Goal: Task Accomplishment & Management: Manage account settings

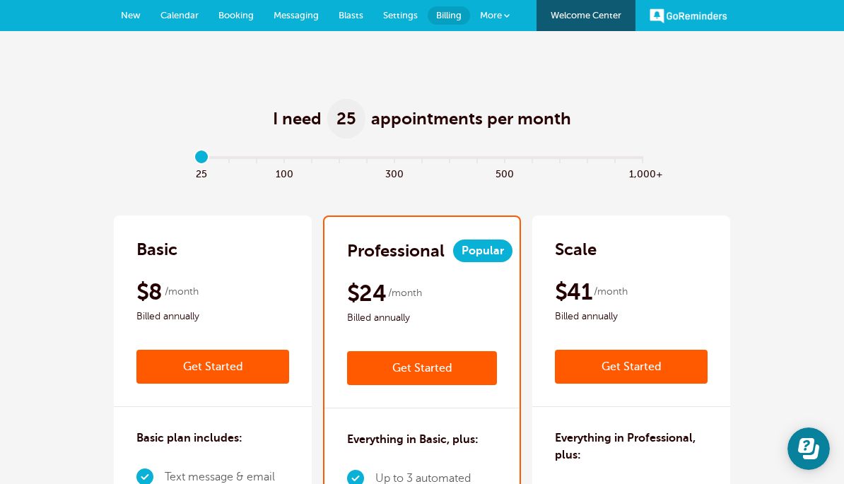
click at [243, 12] on span "Booking" at bounding box center [236, 15] width 35 height 11
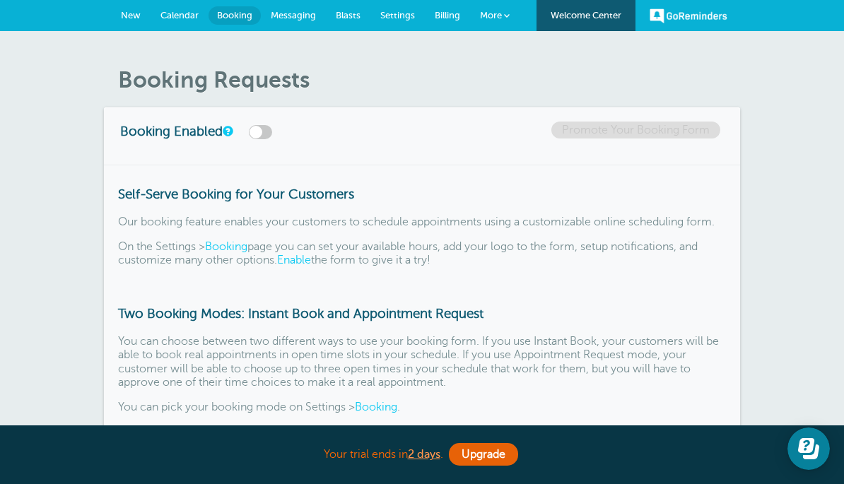
click at [131, 13] on span "New" at bounding box center [131, 15] width 20 height 11
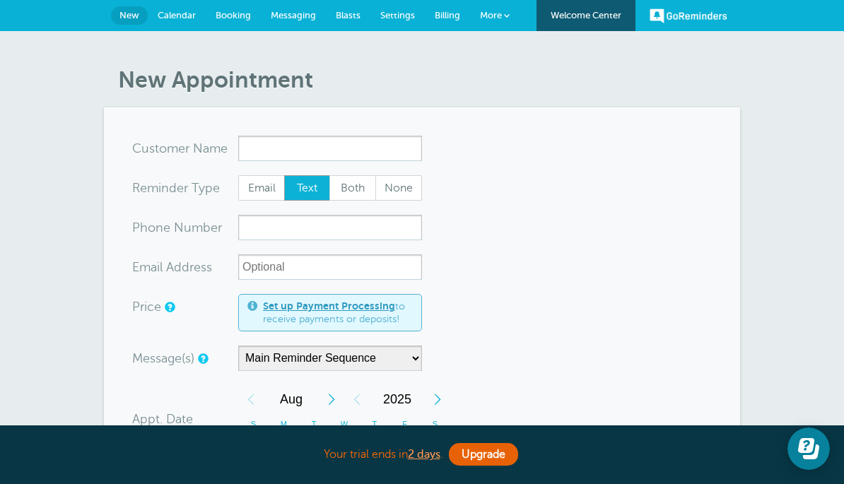
click at [185, 16] on span "Calendar" at bounding box center [177, 15] width 38 height 11
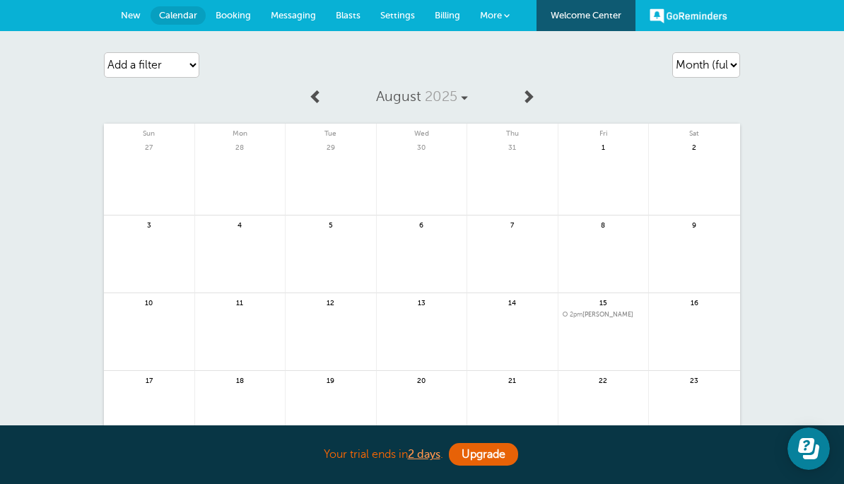
click at [134, 7] on link "New" at bounding box center [131, 15] width 40 height 31
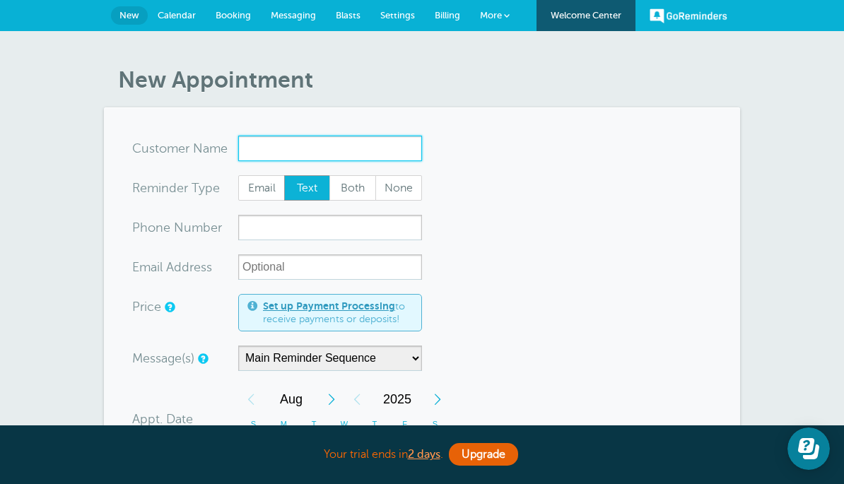
click at [302, 144] on input "x-no-autofill" at bounding box center [330, 148] width 184 height 25
type input "[PERSON_NAME]"
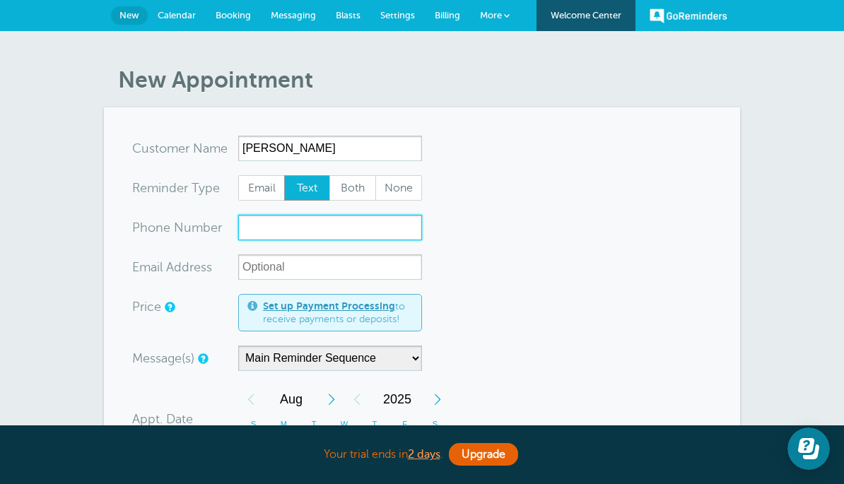
click at [336, 227] on input "xxx-no-autofill" at bounding box center [330, 227] width 184 height 25
type input "9404658152"
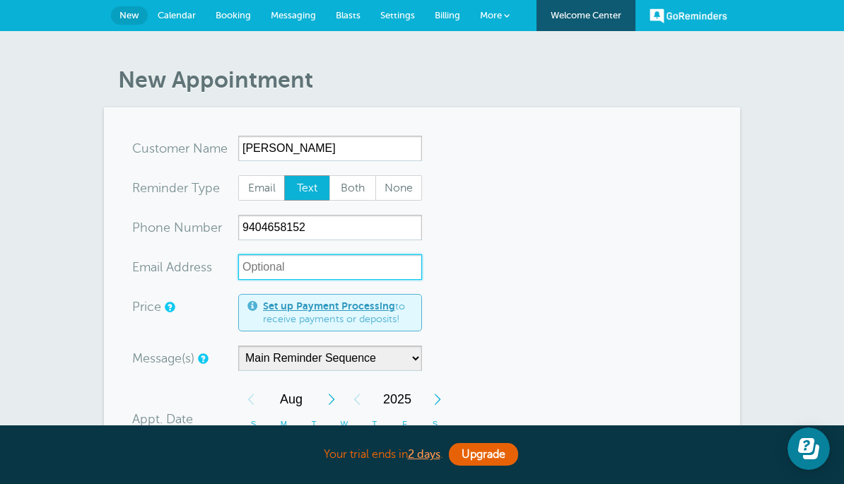
click at [363, 269] on input "xx-no-autofill" at bounding box center [330, 267] width 184 height 25
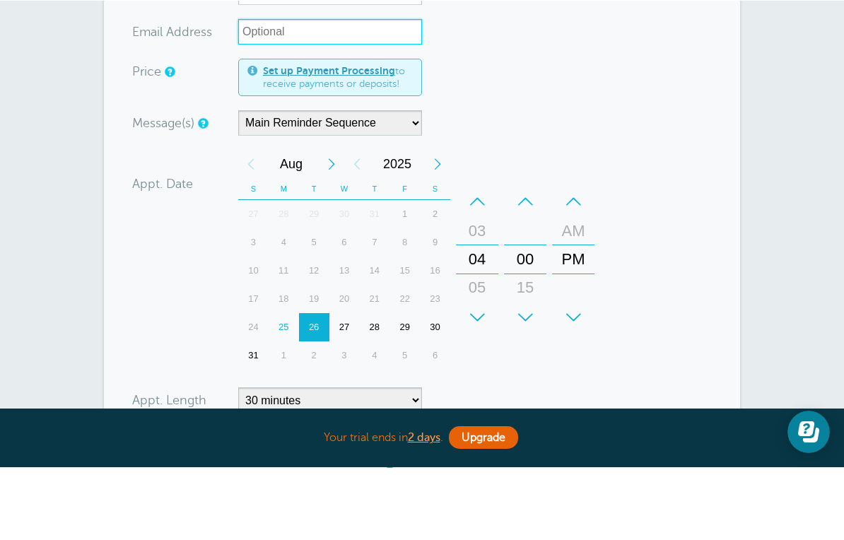
scroll to position [218, 0]
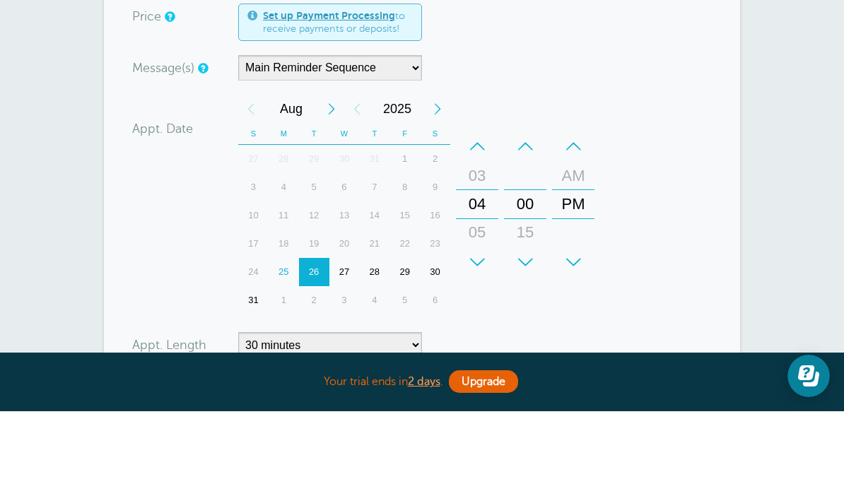
click at [349, 331] on div "27" at bounding box center [345, 345] width 30 height 28
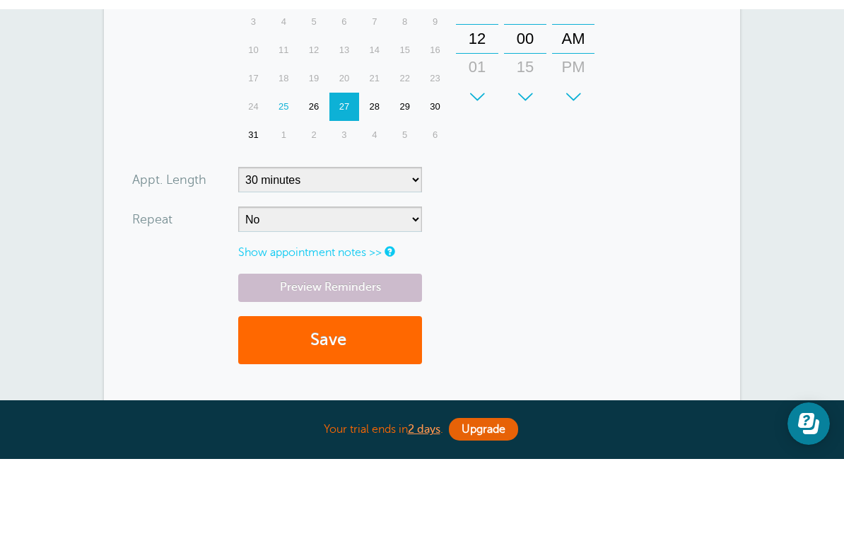
scroll to position [393, 0]
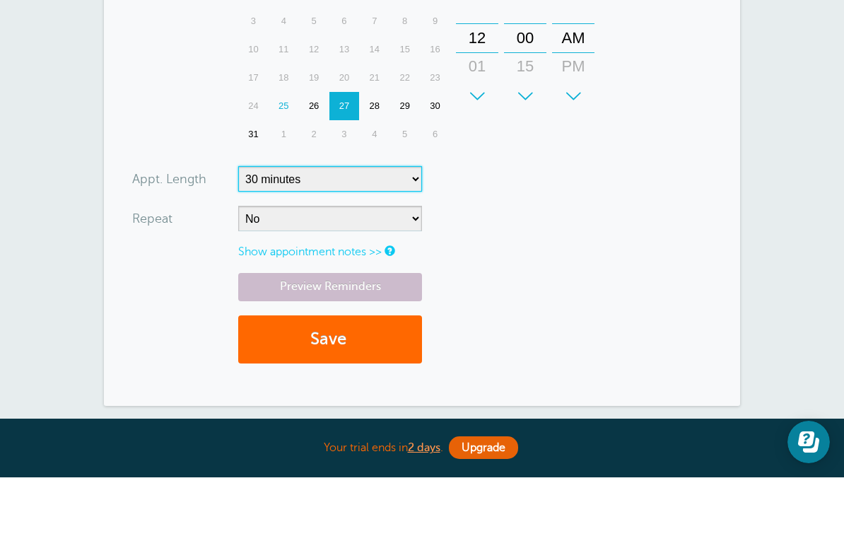
click at [416, 230] on select "5 minutes 10 minutes 15 minutes 20 minutes 25 minutes 30 minutes 35 minutes 40 …" at bounding box center [330, 242] width 184 height 25
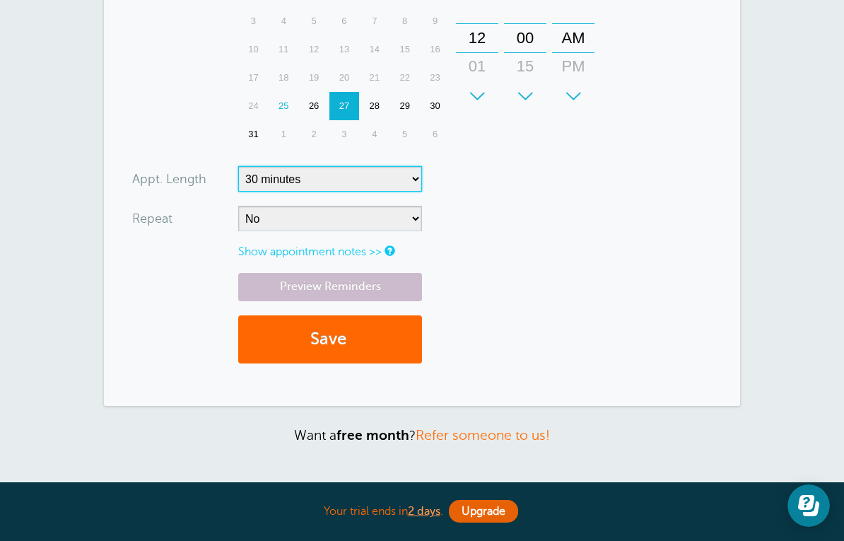
select select "60"
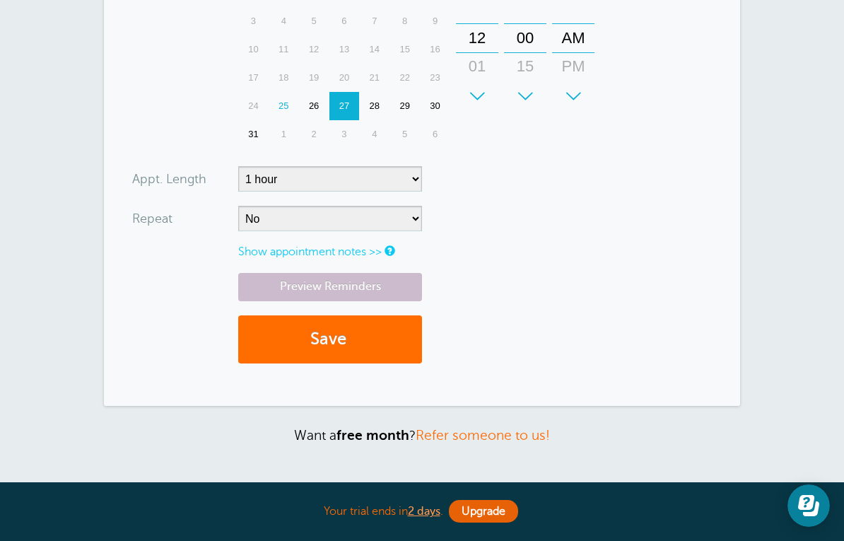
click at [373, 337] on button "Save" at bounding box center [330, 339] width 184 height 49
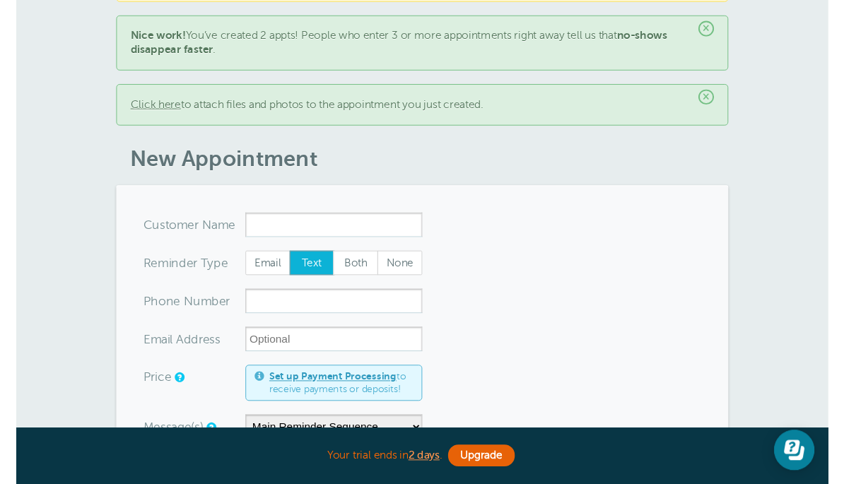
scroll to position [119, 0]
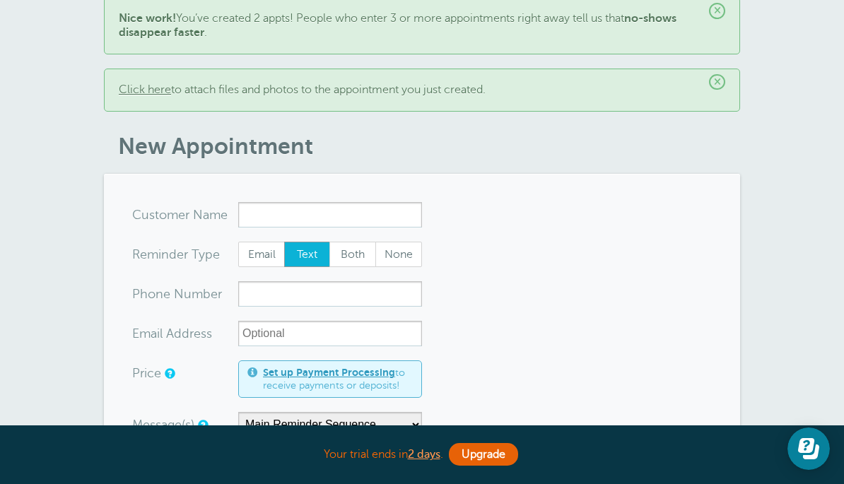
click at [144, 92] on link "Click here" at bounding box center [145, 89] width 52 height 13
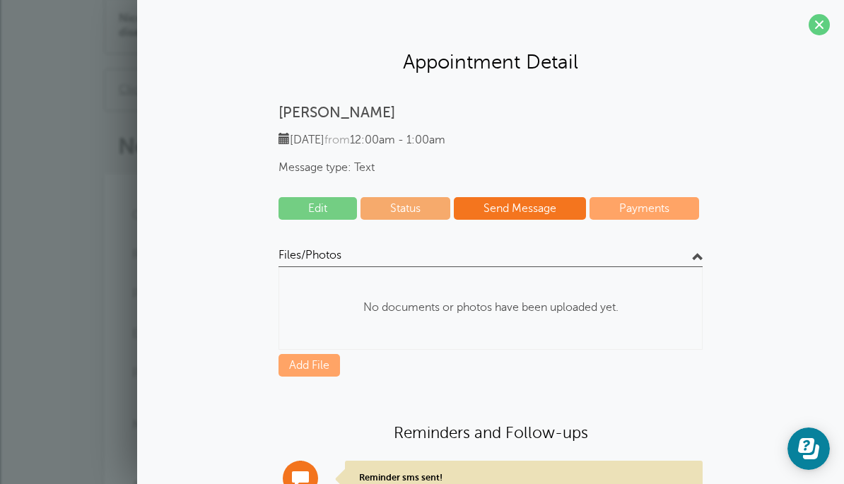
scroll to position [0, 0]
click at [341, 212] on link "Edit" at bounding box center [318, 208] width 78 height 23
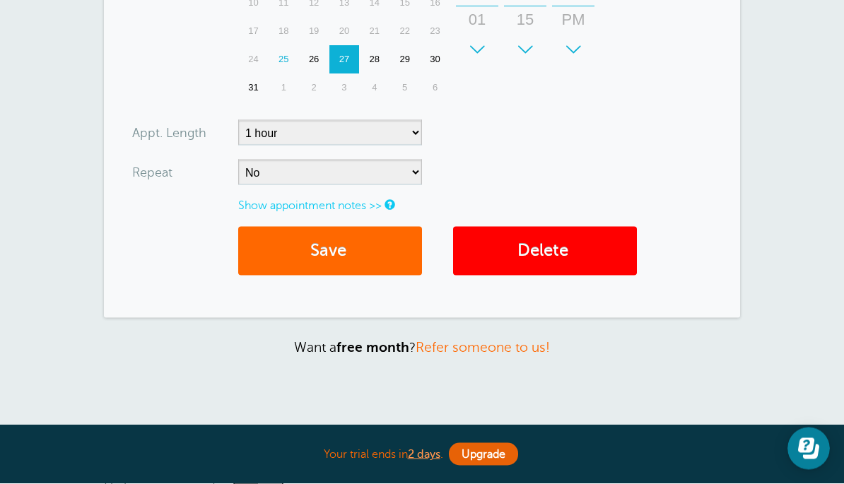
scroll to position [503, 0]
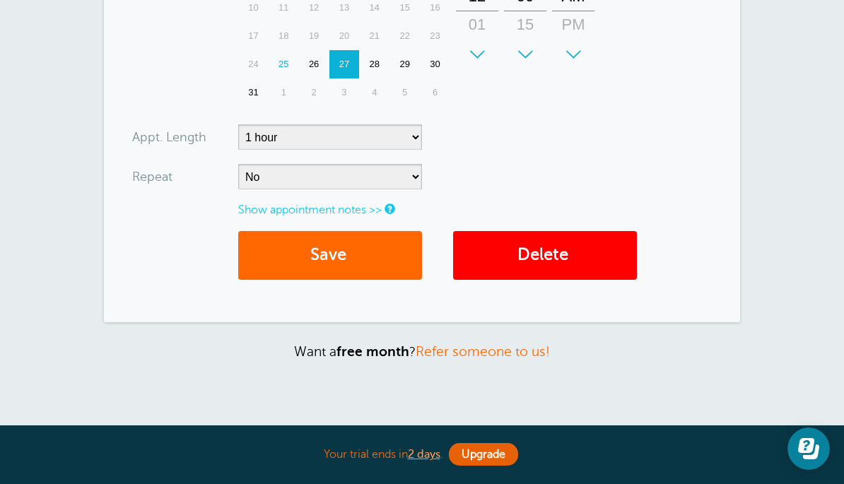
click at [377, 204] on link "Show appointment notes >>" at bounding box center [310, 210] width 144 height 13
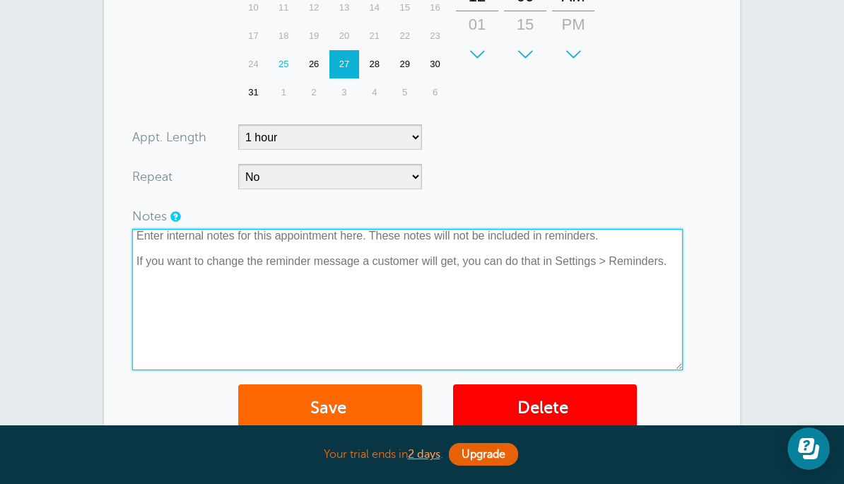
click at [537, 284] on textarea at bounding box center [407, 299] width 551 height 141
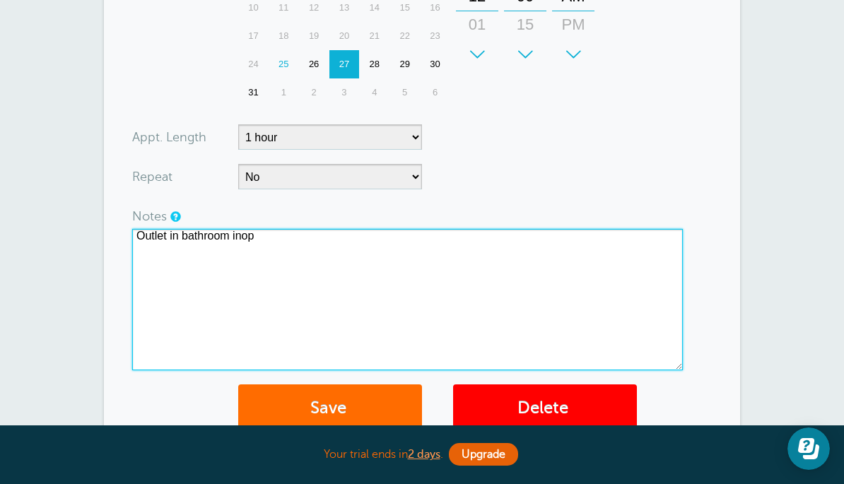
type textarea "Outlet in bathroom inop"
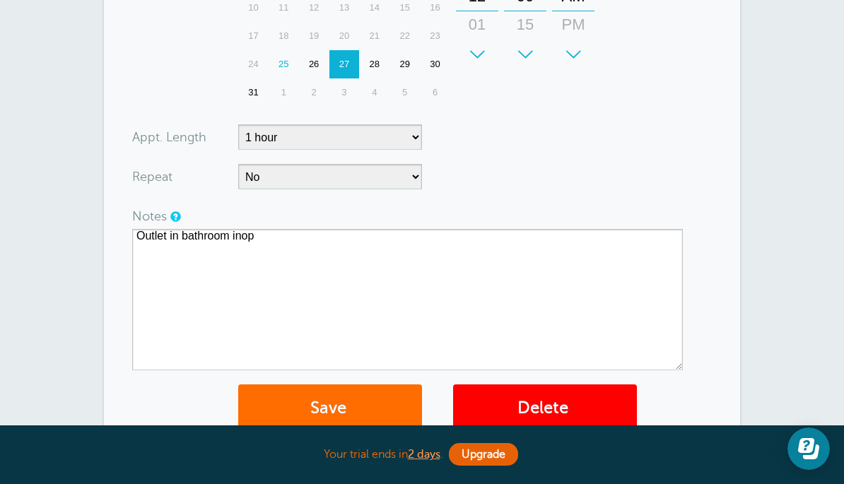
click at [370, 385] on button "Save" at bounding box center [330, 409] width 184 height 49
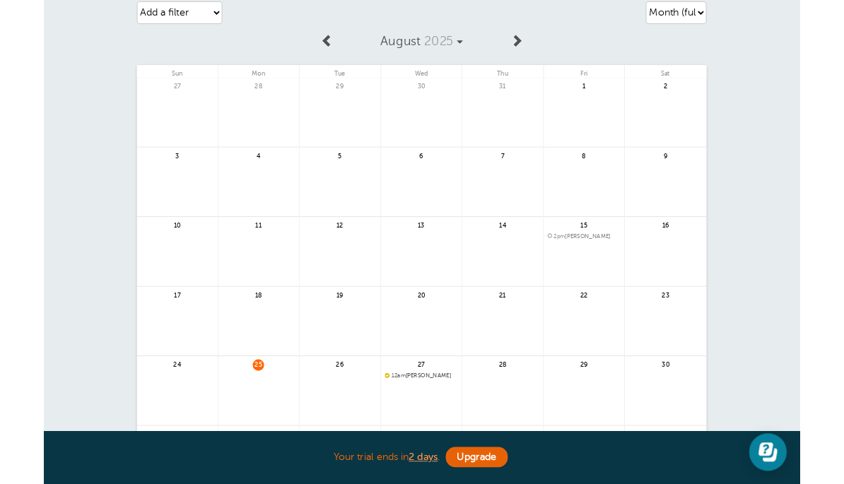
scroll to position [165, 0]
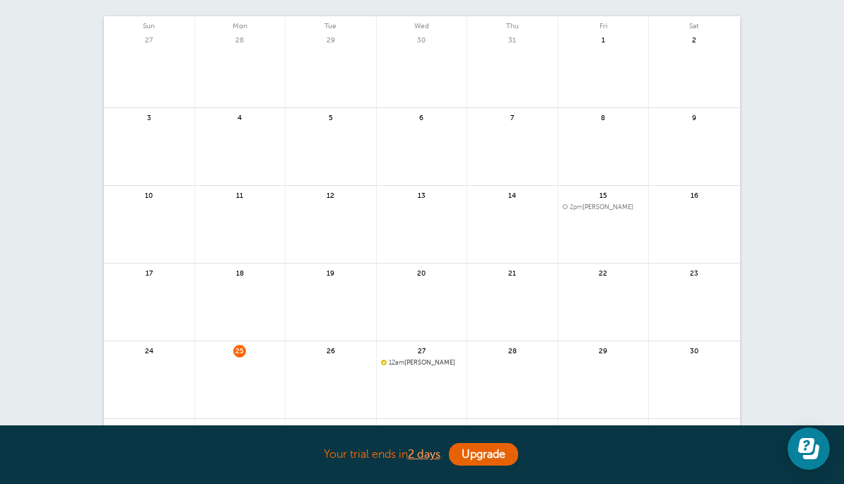
click at [444, 363] on span "12am [PERSON_NAME]" at bounding box center [422, 363] width 82 height 8
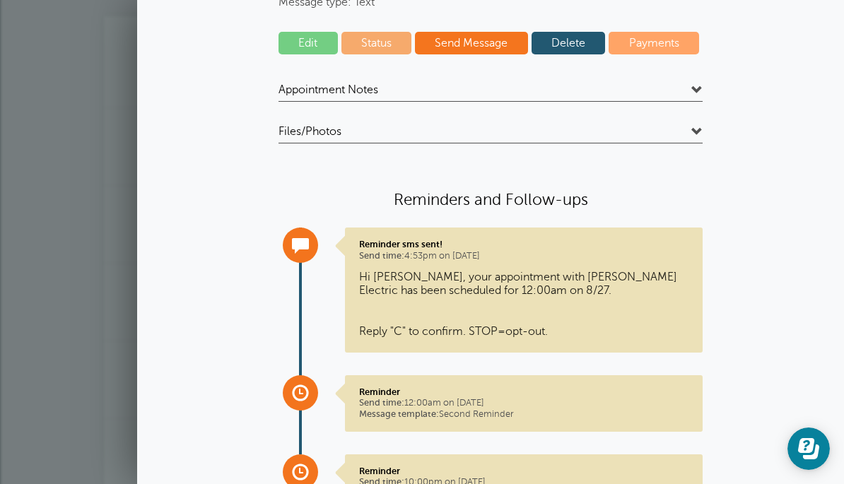
scroll to position [168, 0]
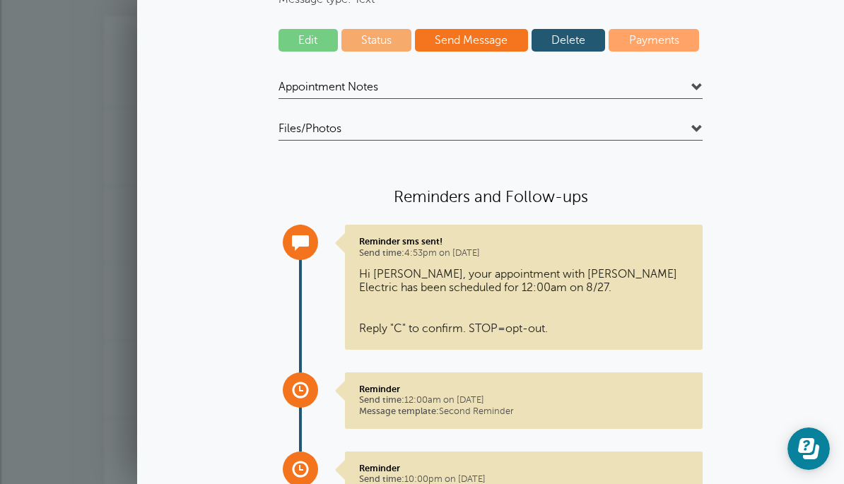
click at [697, 86] on span at bounding box center [697, 87] width 11 height 11
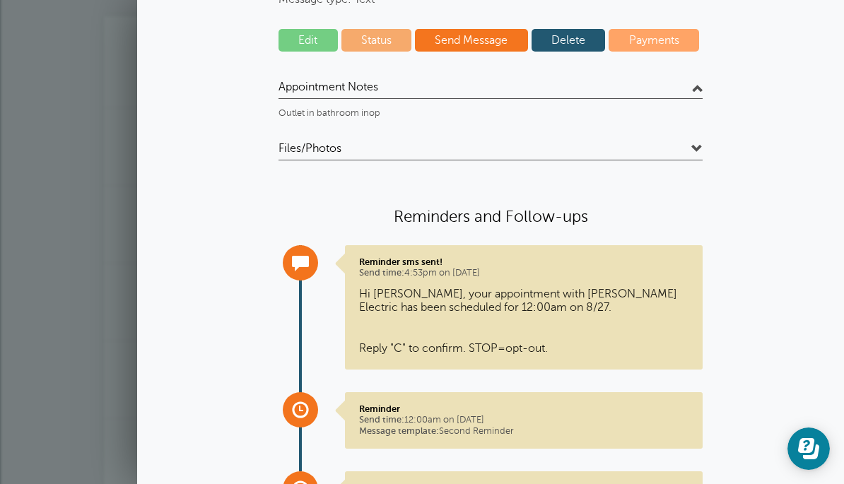
click at [697, 82] on span at bounding box center [697, 87] width 11 height 11
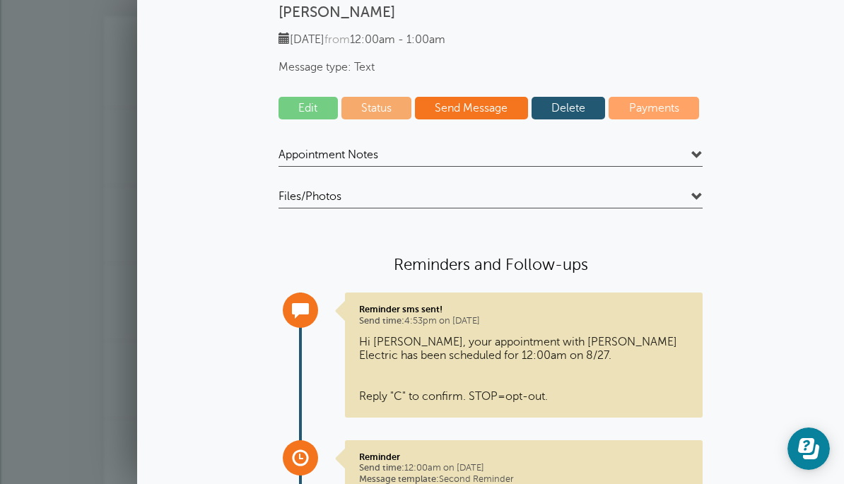
scroll to position [121, 0]
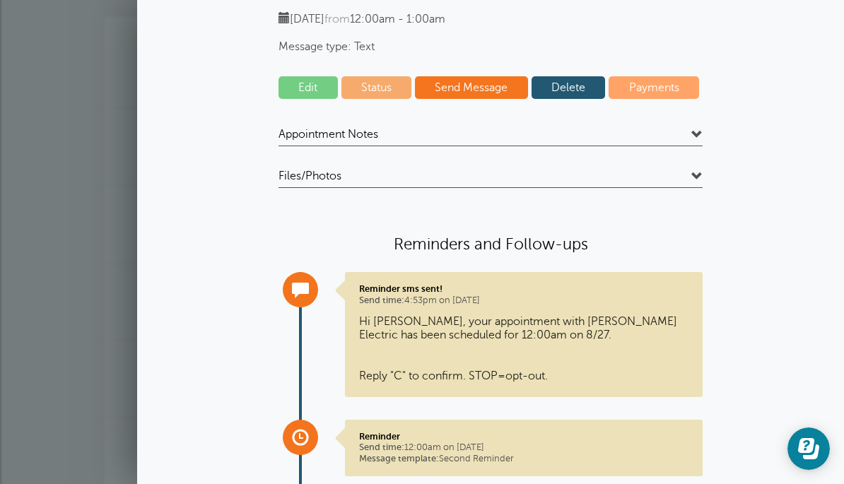
click at [701, 171] on span at bounding box center [697, 176] width 11 height 11
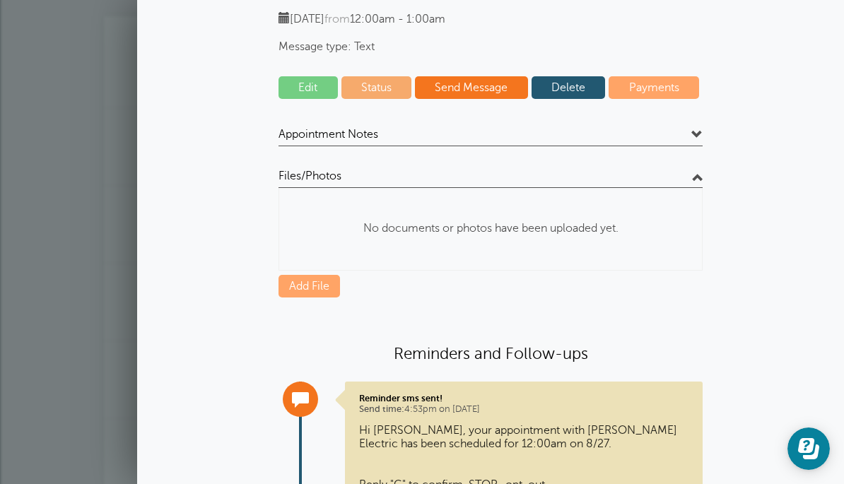
click at [359, 255] on p "No documents or photos have been uploaded yet." at bounding box center [490, 228] width 423 height 59
click at [554, 234] on p "No documents or photos have been uploaded yet." at bounding box center [490, 228] width 423 height 59
click at [692, 180] on span at bounding box center [697, 176] width 11 height 11
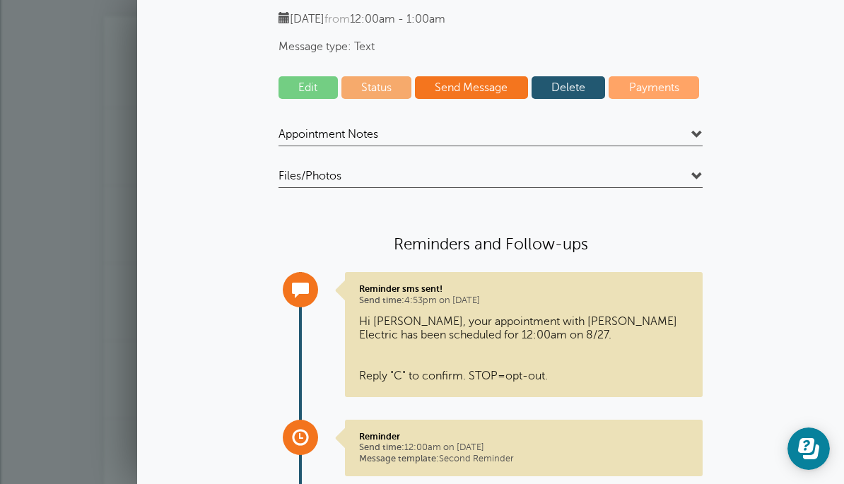
click at [701, 139] on span at bounding box center [697, 134] width 11 height 11
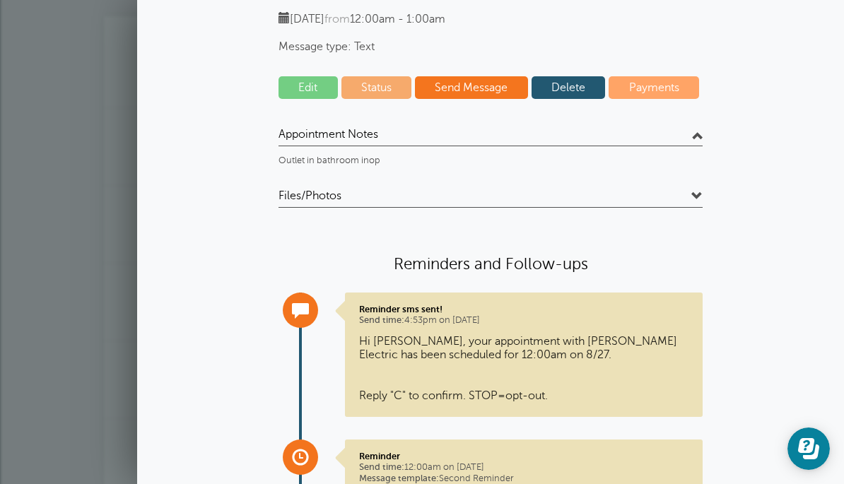
click at [471, 145] on h4 "Appointment Notes" at bounding box center [491, 136] width 424 height 19
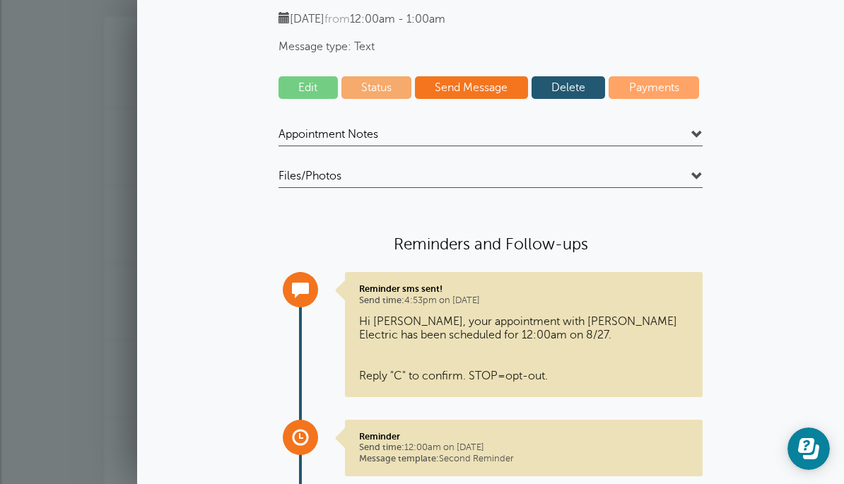
click at [433, 165] on div "Appointment Notes Outlet in bathroom inop Files/Photos Type Name All File Types" at bounding box center [491, 352] width 424 height 450
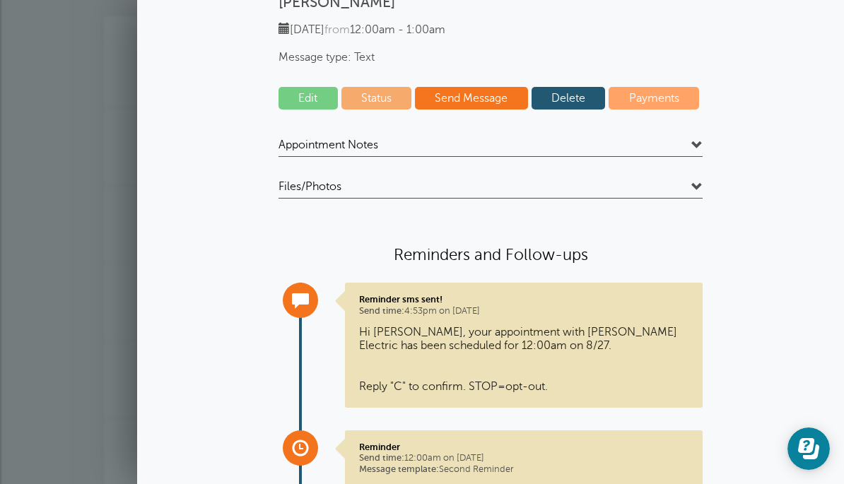
scroll to position [114, 0]
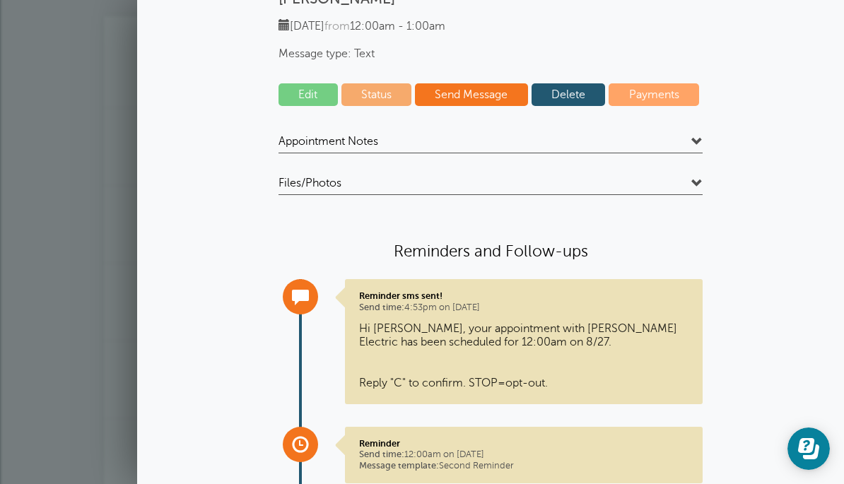
click at [302, 102] on link "Edit" at bounding box center [308, 94] width 59 height 23
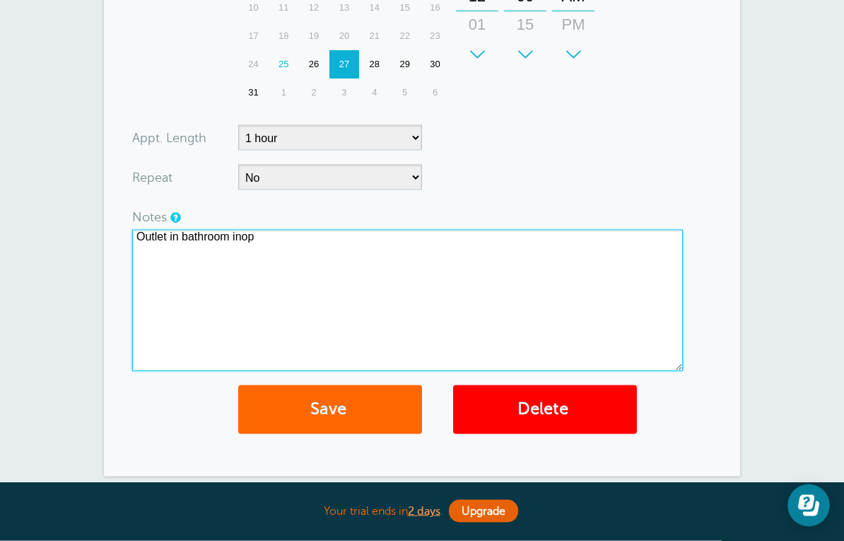
click at [512, 304] on textarea "Outlet in bathroom inop" at bounding box center [407, 300] width 551 height 141
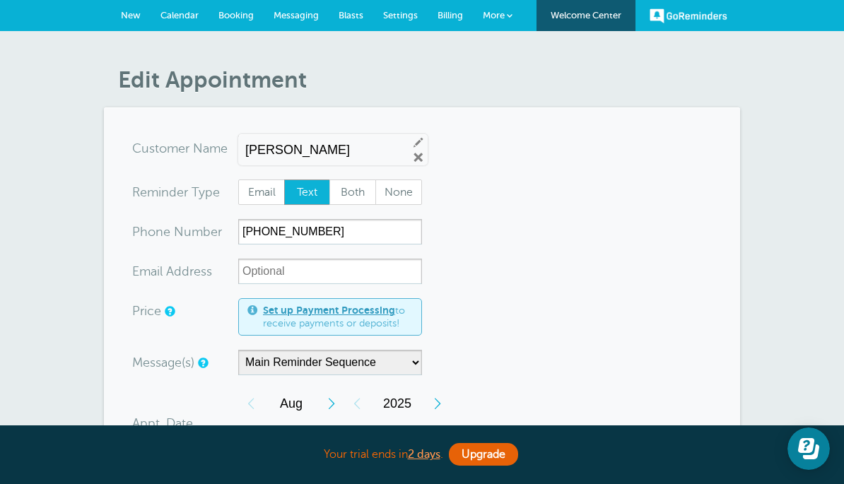
click at [185, 21] on link "Calendar" at bounding box center [180, 15] width 58 height 31
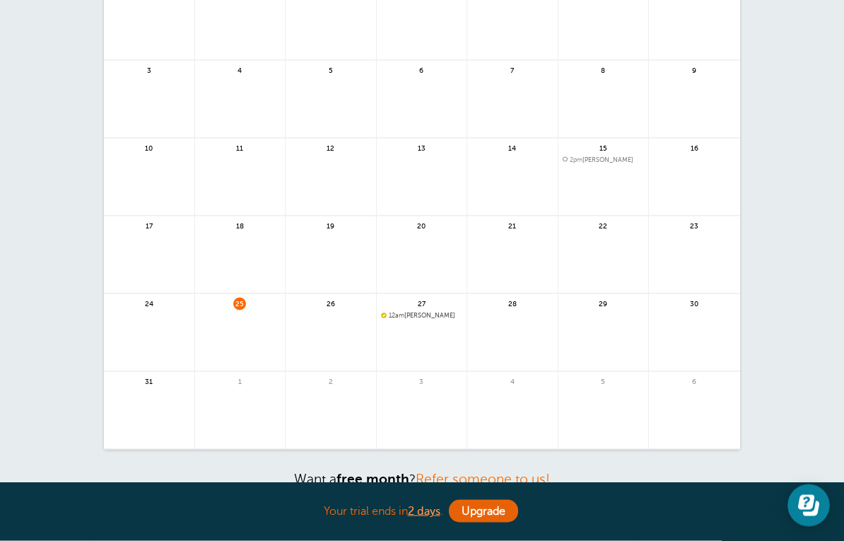
scroll to position [156, 0]
click at [429, 311] on span "12am [PERSON_NAME]" at bounding box center [422, 315] width 82 height 8
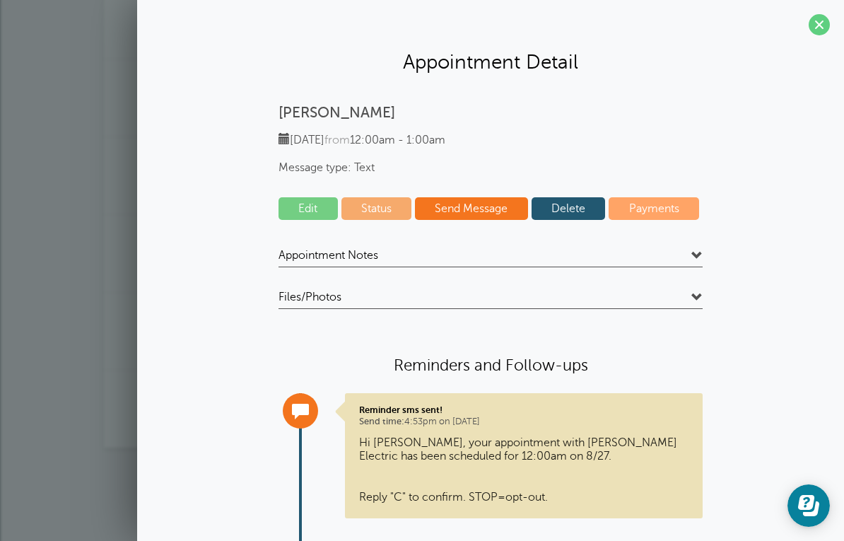
scroll to position [0, 0]
click at [817, 16] on span at bounding box center [819, 24] width 21 height 21
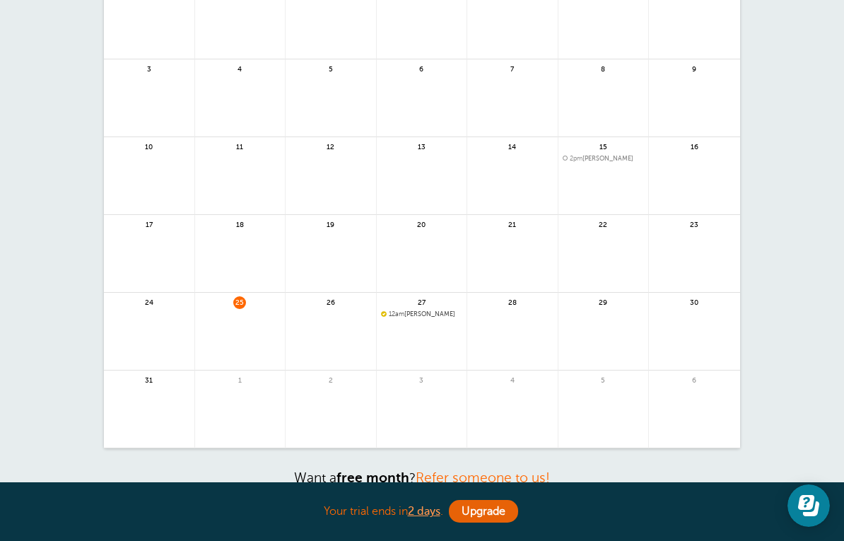
click at [423, 311] on span "12am [PERSON_NAME]" at bounding box center [422, 314] width 82 height 8
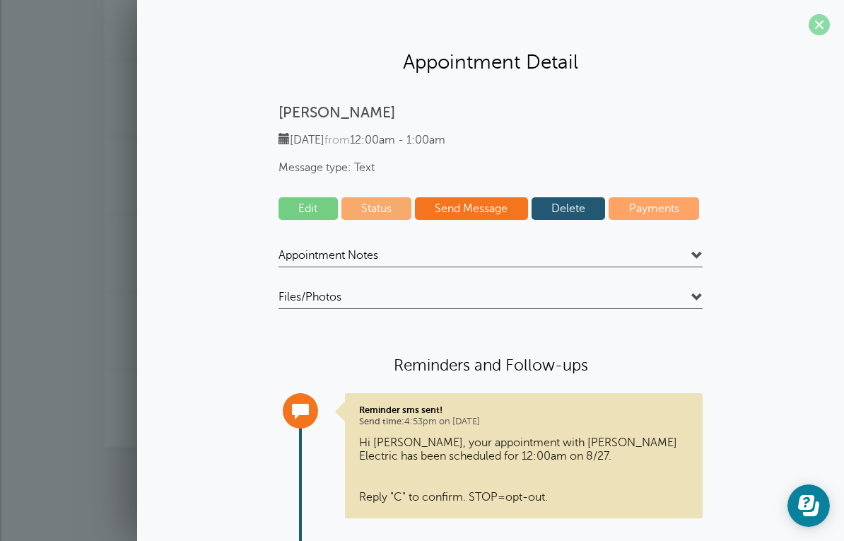
click at [825, 23] on span at bounding box center [819, 24] width 21 height 21
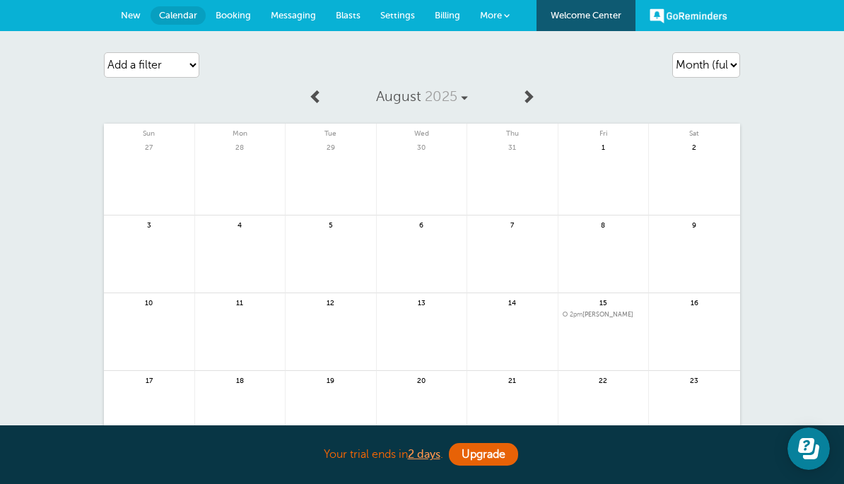
click at [492, 11] on span "More" at bounding box center [491, 15] width 22 height 11
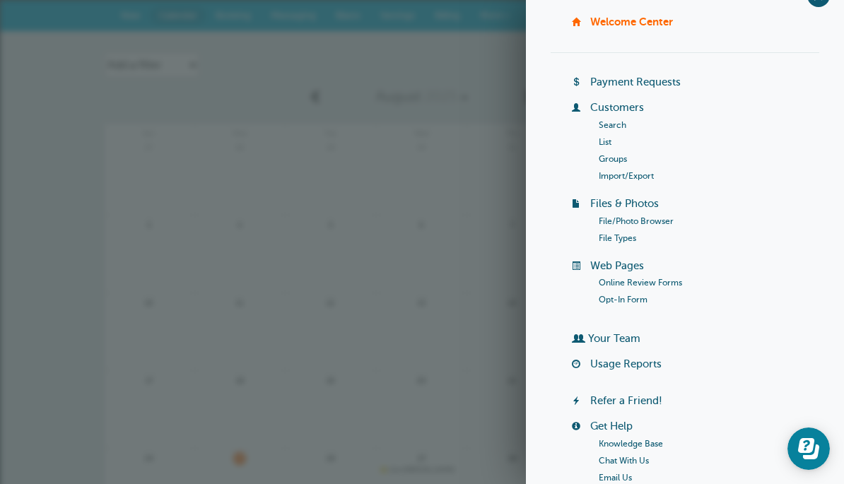
scroll to position [24, 0]
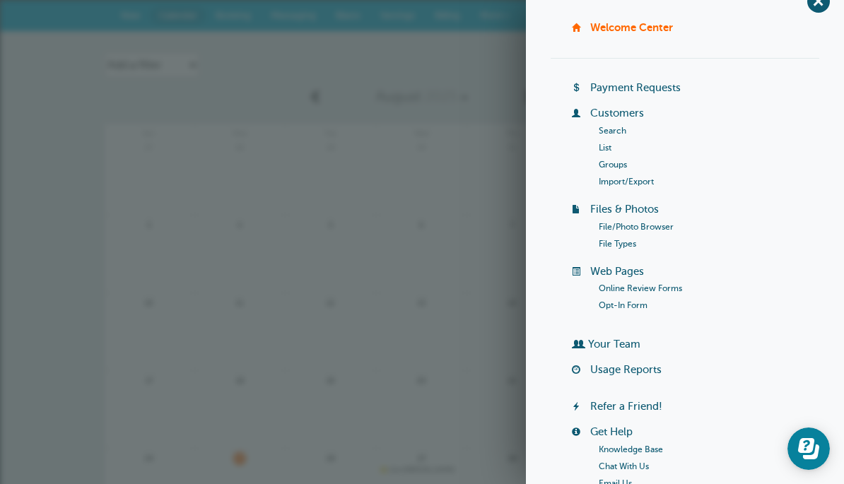
click at [653, 168] on li "Groups" at bounding box center [709, 164] width 221 height 17
click at [648, 177] on link "Import/Export" at bounding box center [626, 182] width 55 height 10
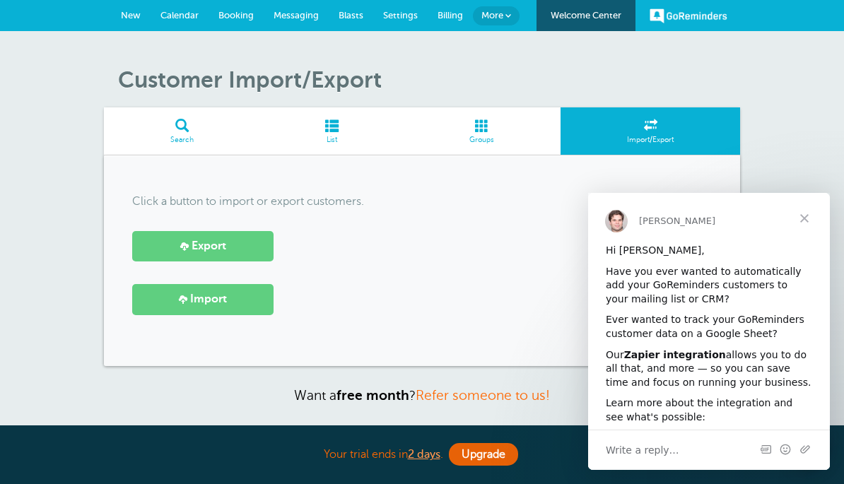
click at [182, 247] on span at bounding box center [184, 246] width 8 height 8
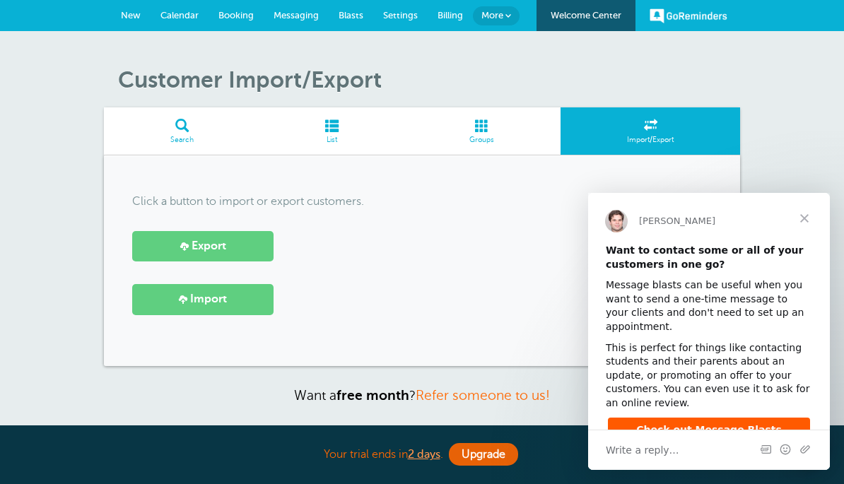
click at [239, 293] on link "Import" at bounding box center [202, 299] width 141 height 30
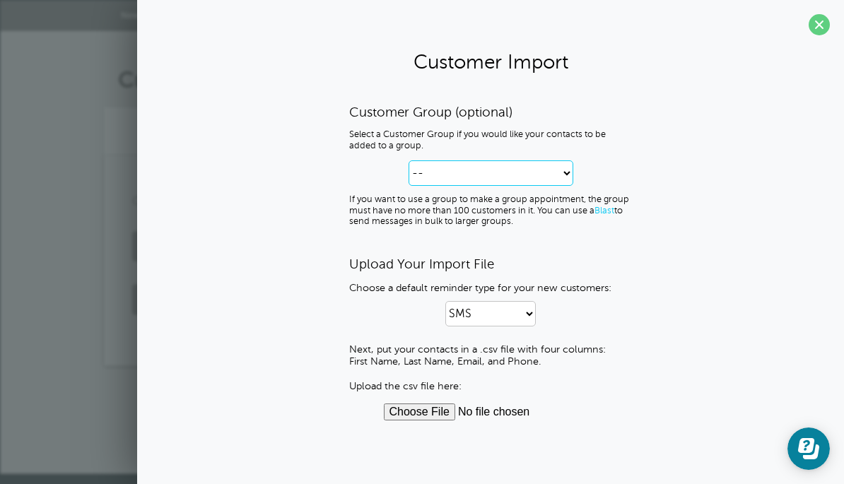
click at [573, 167] on select "-- Create new Customer Group" at bounding box center [491, 173] width 165 height 25
click at [535, 319] on select "SMS Email SMS and Email" at bounding box center [491, 313] width 91 height 25
click at [817, 24] on span at bounding box center [819, 24] width 21 height 21
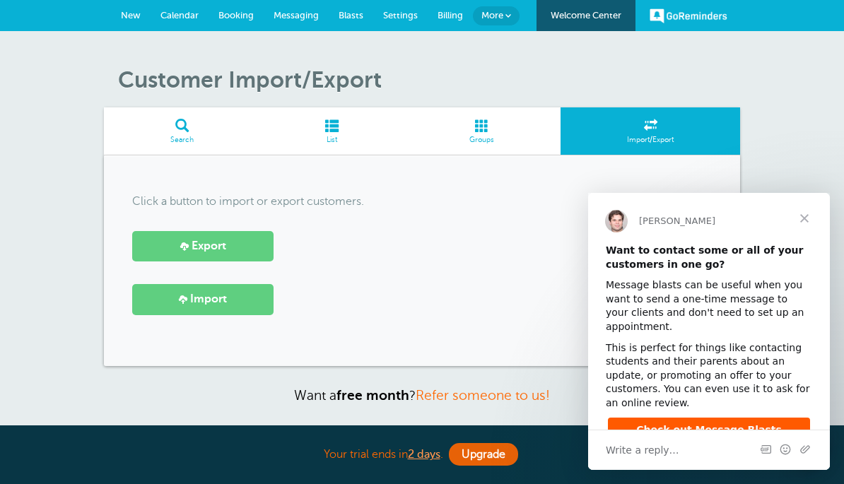
click at [505, 127] on span at bounding box center [483, 125] width 158 height 13
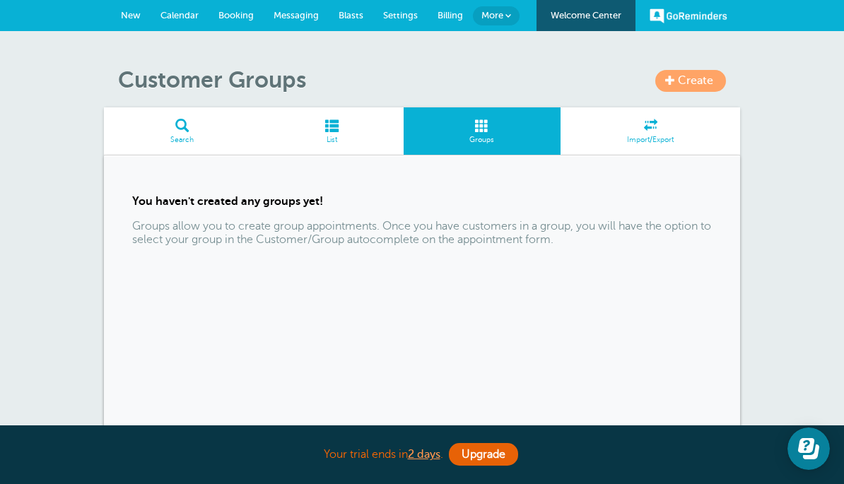
click at [343, 141] on span "List" at bounding box center [331, 140] width 129 height 8
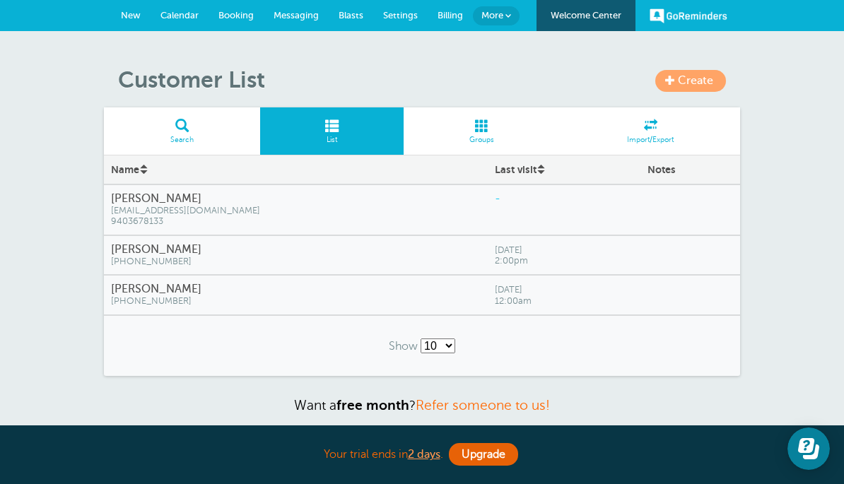
click at [301, 11] on span "Messaging" at bounding box center [296, 15] width 45 height 11
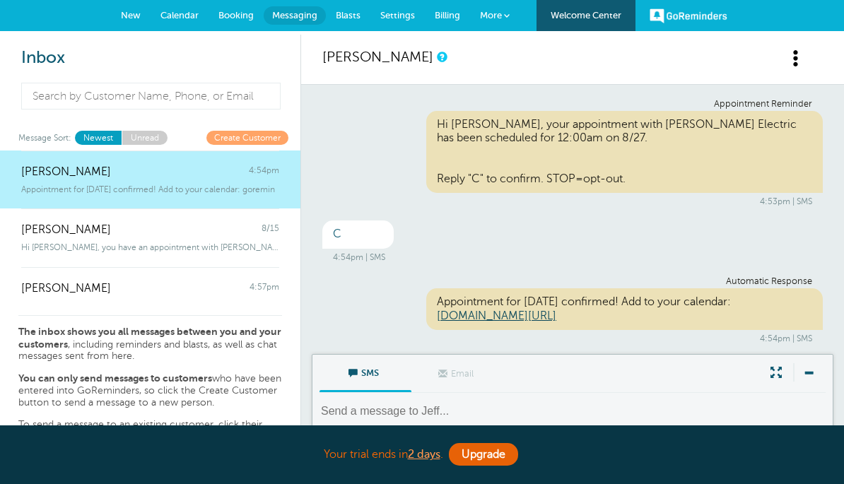
click at [194, 17] on span "Calendar" at bounding box center [180, 15] width 38 height 11
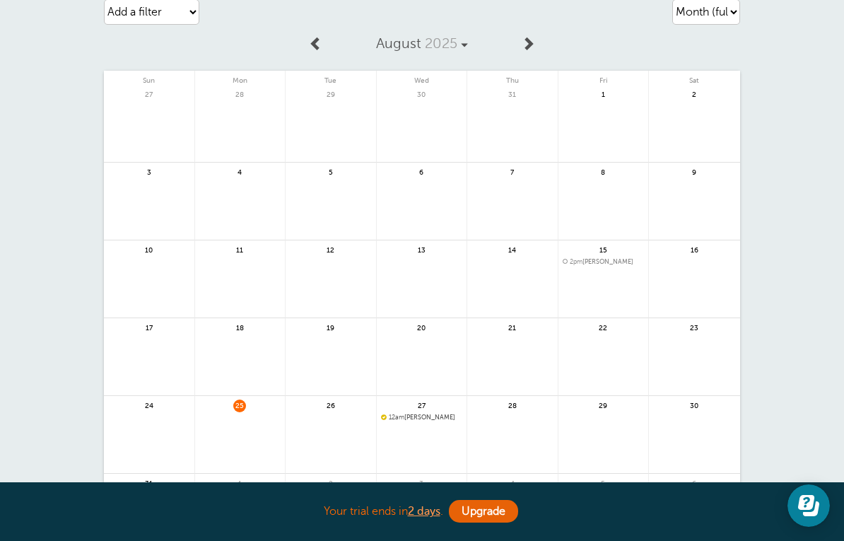
scroll to position [185, 0]
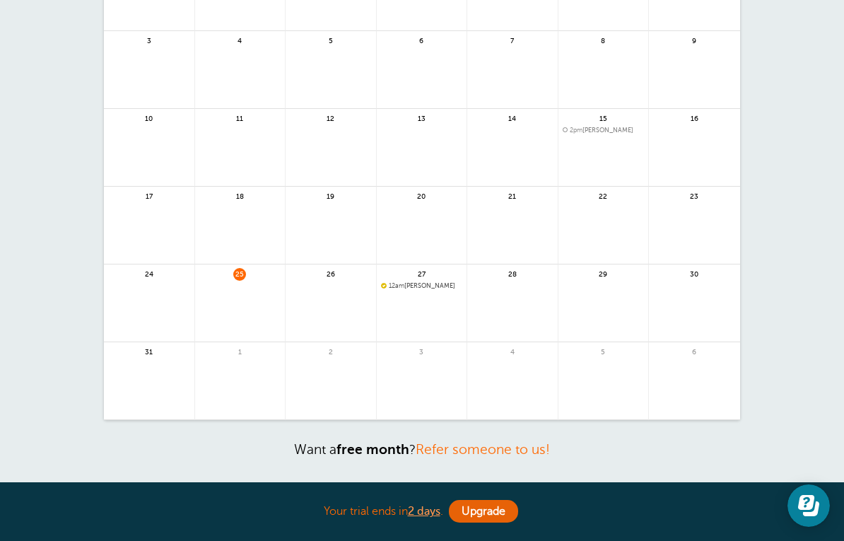
click at [429, 282] on span "12am Jeff Moncrief" at bounding box center [422, 286] width 82 height 8
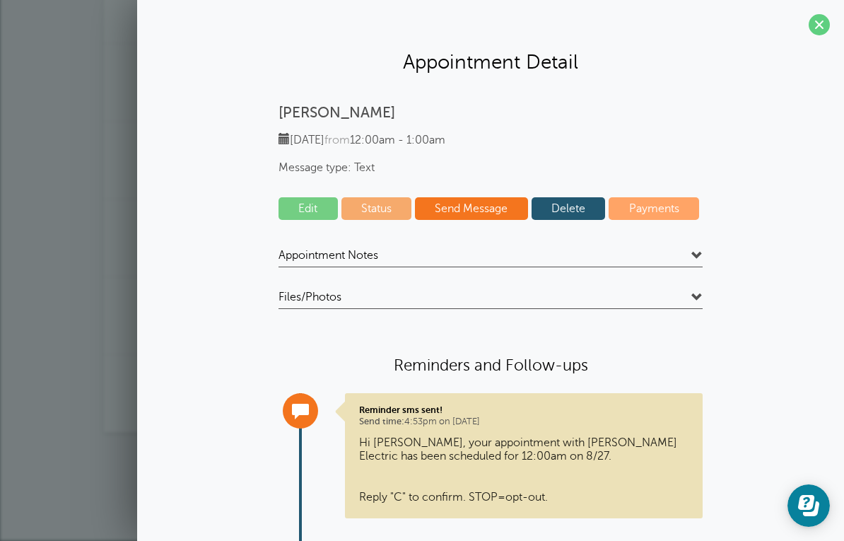
scroll to position [0, 0]
click at [381, 200] on link "Status" at bounding box center [377, 208] width 71 height 23
select select "confirmed"
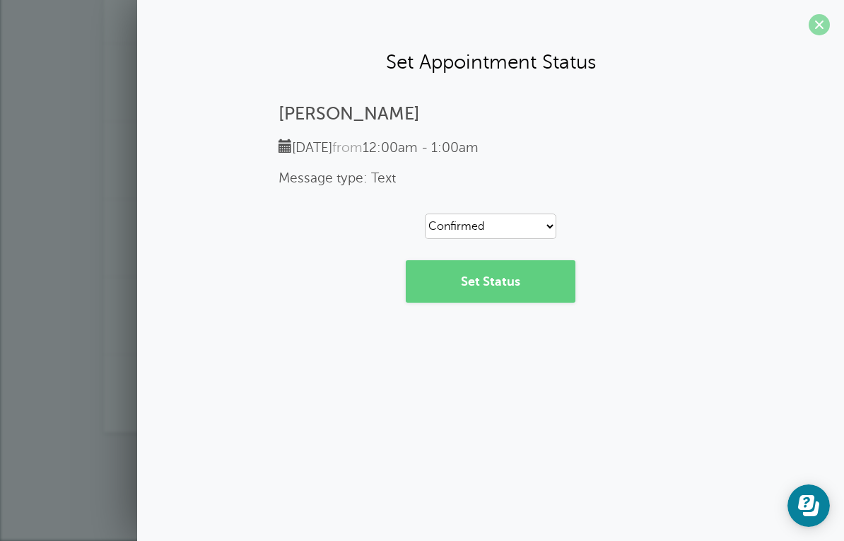
click at [827, 21] on span at bounding box center [819, 24] width 21 height 21
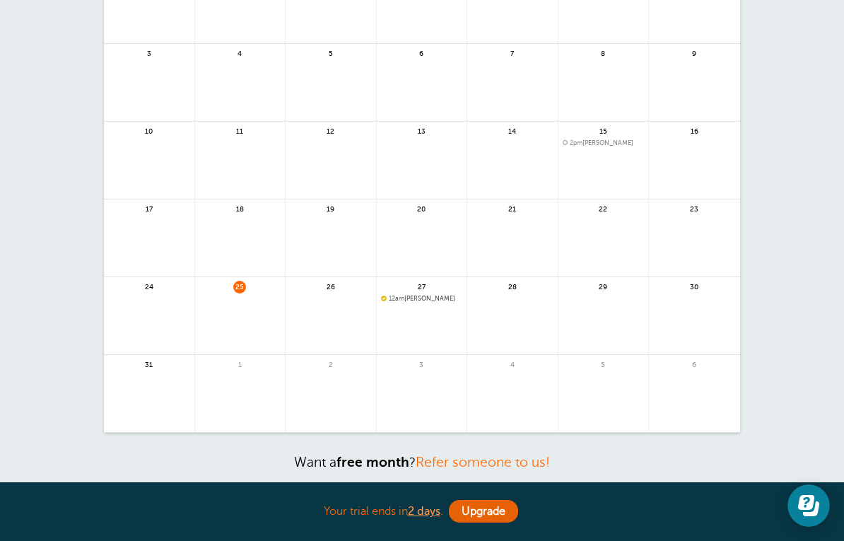
click at [417, 297] on span "12am Jeff Moncrief" at bounding box center [422, 299] width 82 height 8
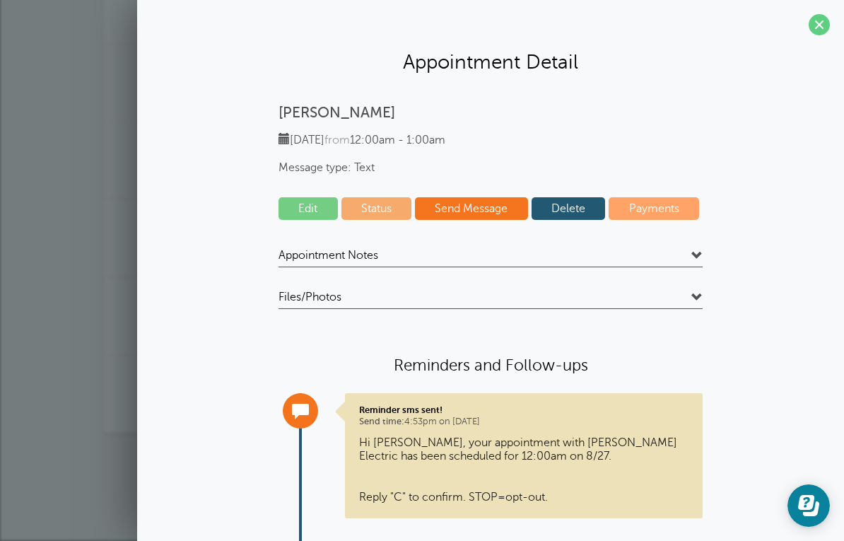
click at [678, 213] on link "Payments" at bounding box center [654, 208] width 91 height 23
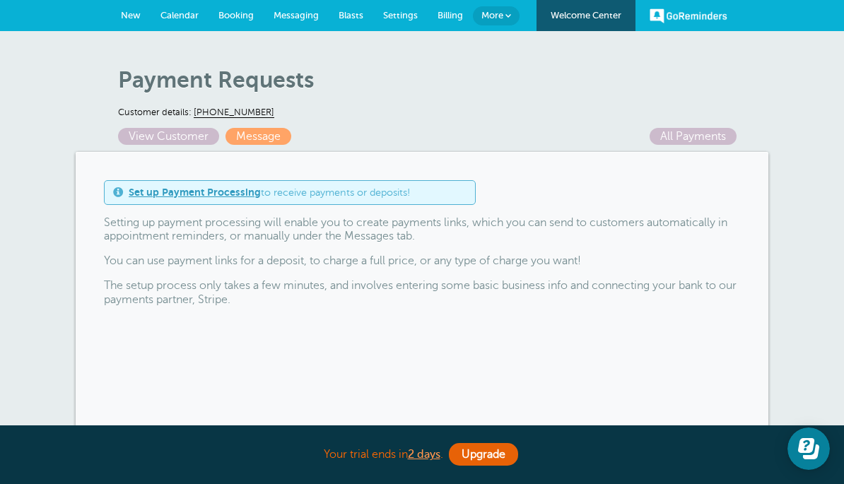
click at [208, 128] on link "View Customer" at bounding box center [168, 136] width 101 height 17
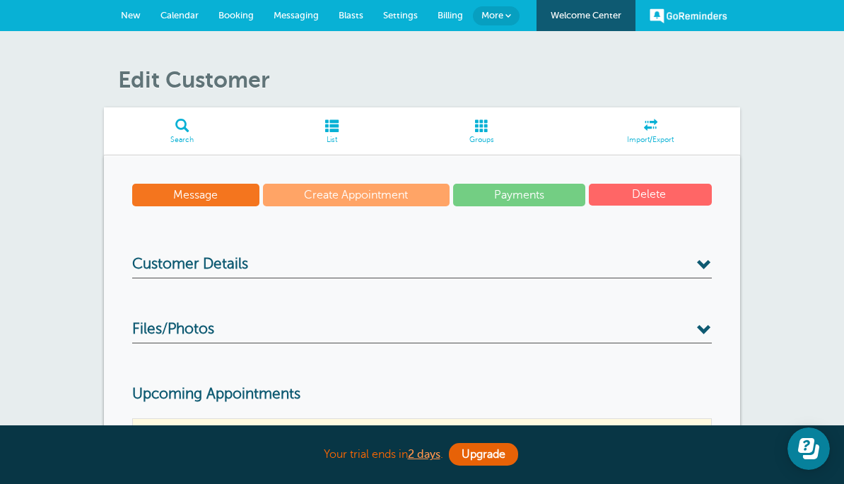
click at [697, 256] on h3 "Customer Details" at bounding box center [422, 267] width 580 height 23
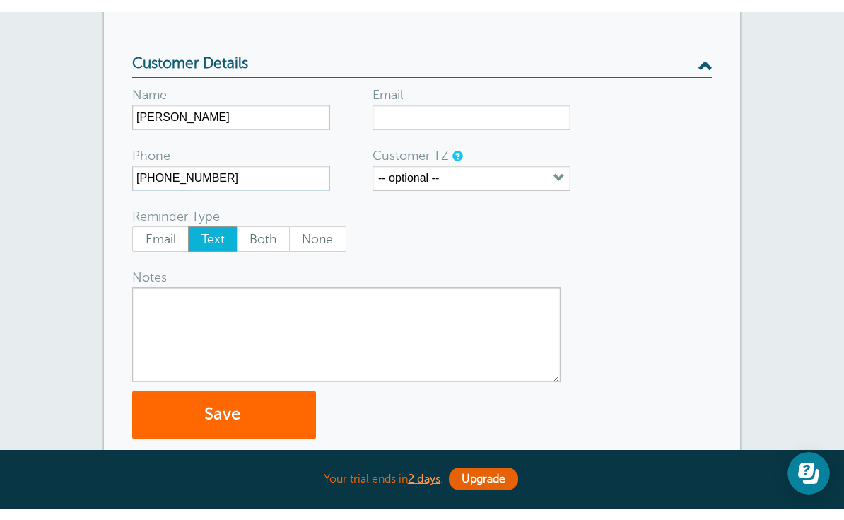
scroll to position [223, 0]
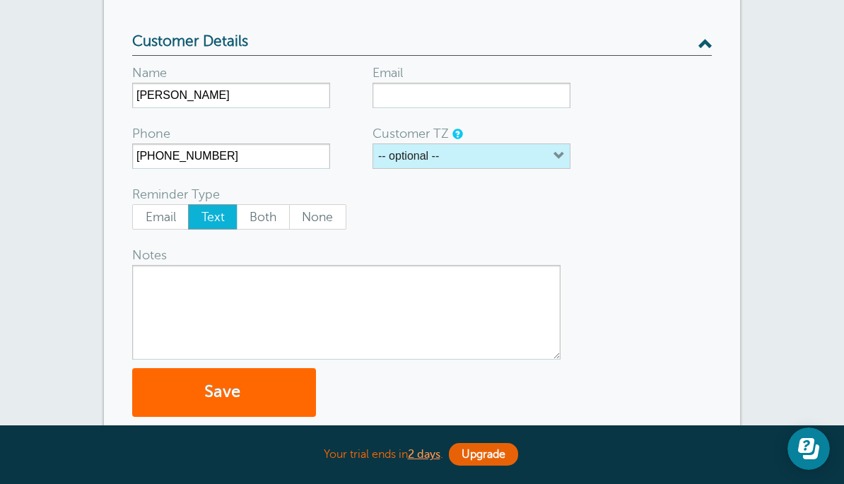
click at [547, 148] on button "-- optional --" at bounding box center [472, 156] width 198 height 25
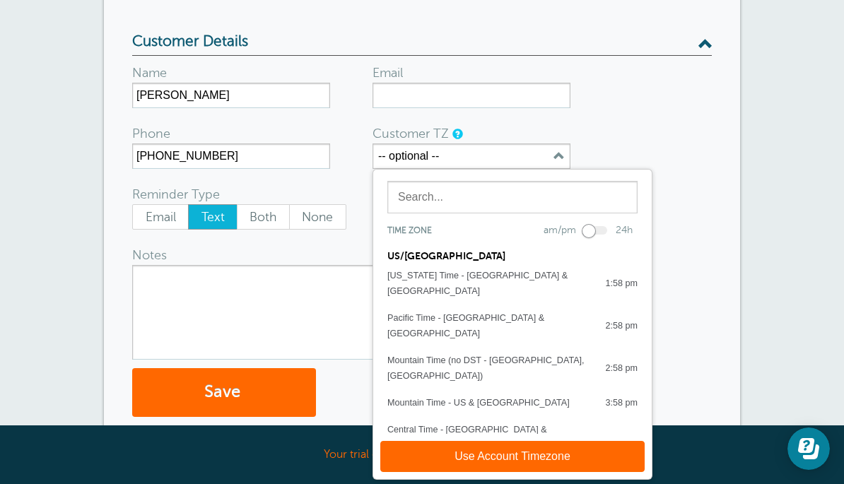
click at [709, 152] on form "Name Jeff Moncrief Email Phone (940) 465-8152 Customer TZ -- optional -- Time z…" at bounding box center [422, 236] width 580 height 361
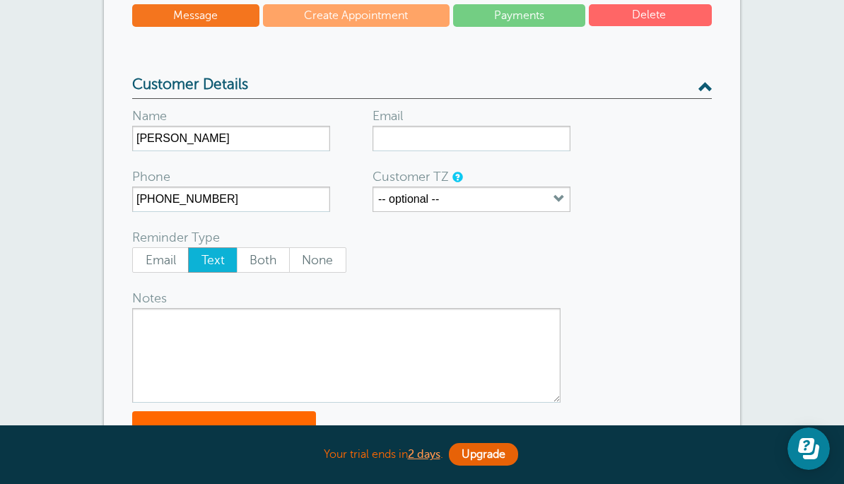
scroll to position [0, 0]
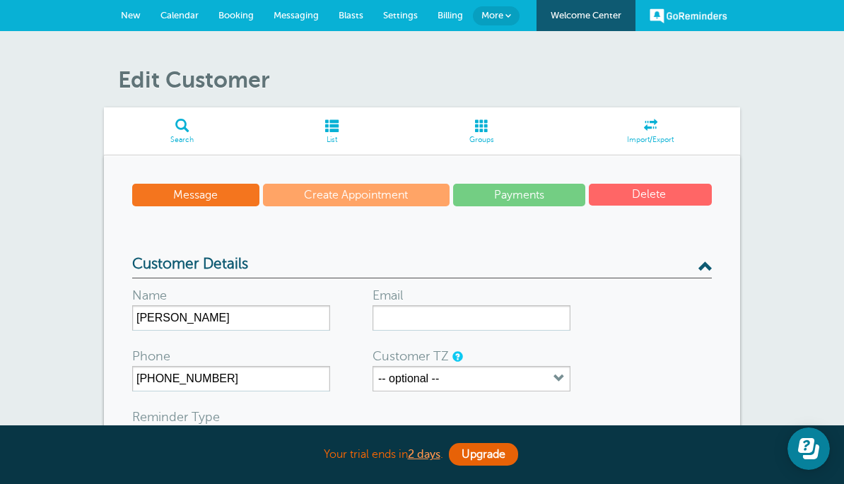
click at [501, 15] on span "More" at bounding box center [493, 15] width 22 height 11
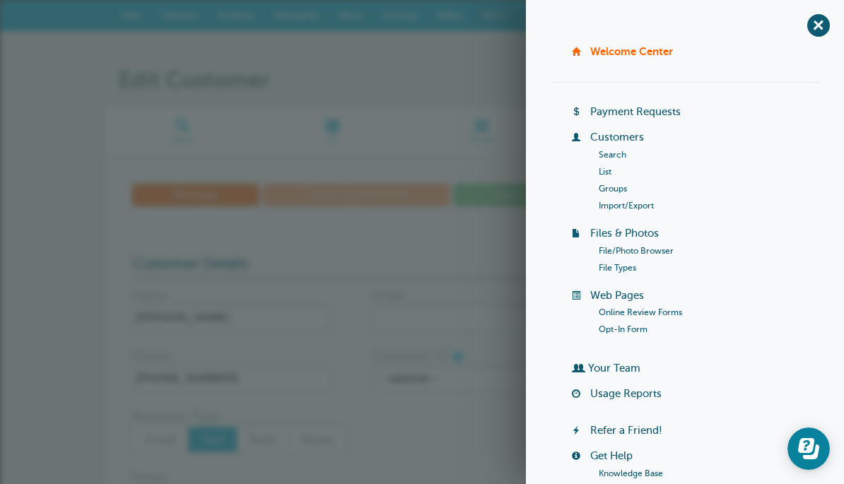
click at [484, 131] on span at bounding box center [483, 125] width 158 height 13
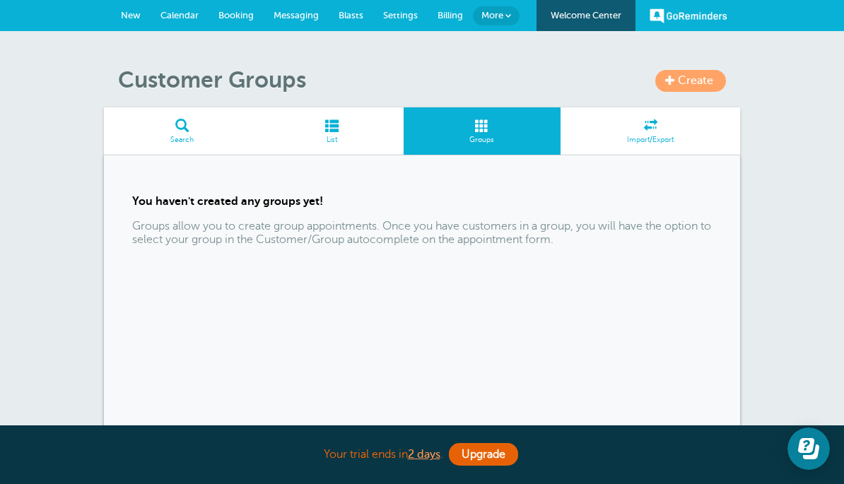
click at [704, 16] on link "GoReminders" at bounding box center [689, 15] width 78 height 31
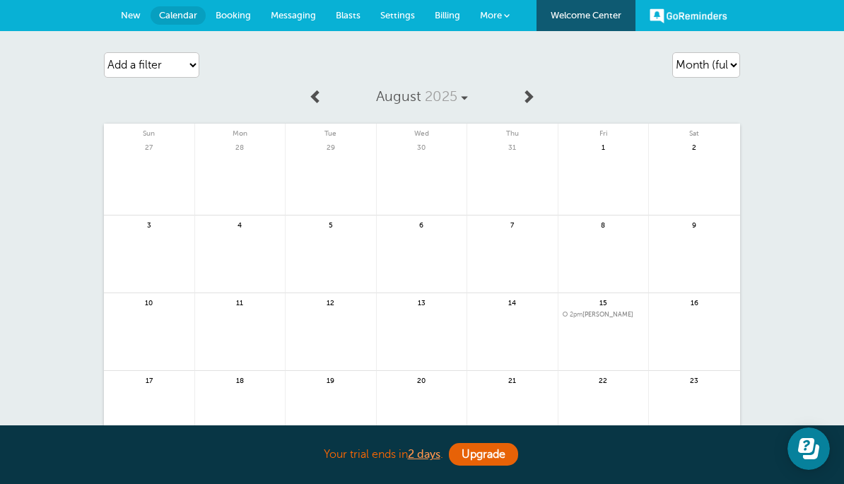
click at [402, 8] on link "Settings" at bounding box center [398, 15] width 54 height 31
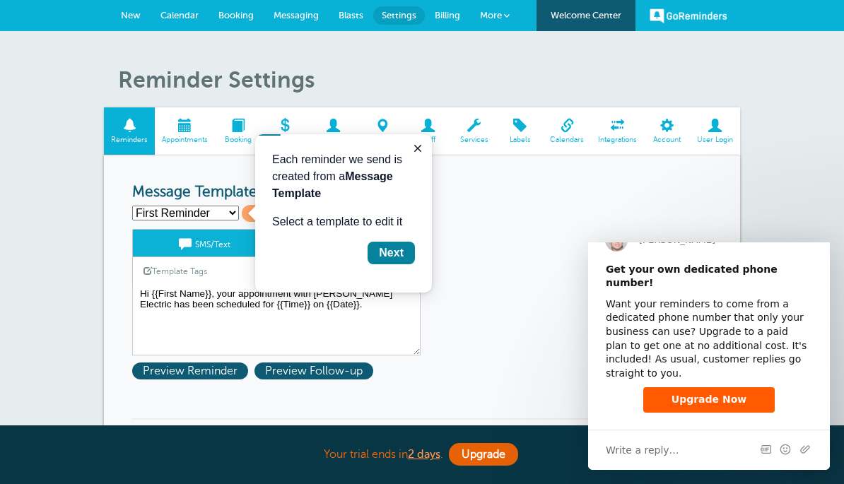
click at [162, 131] on span at bounding box center [185, 125] width 60 height 13
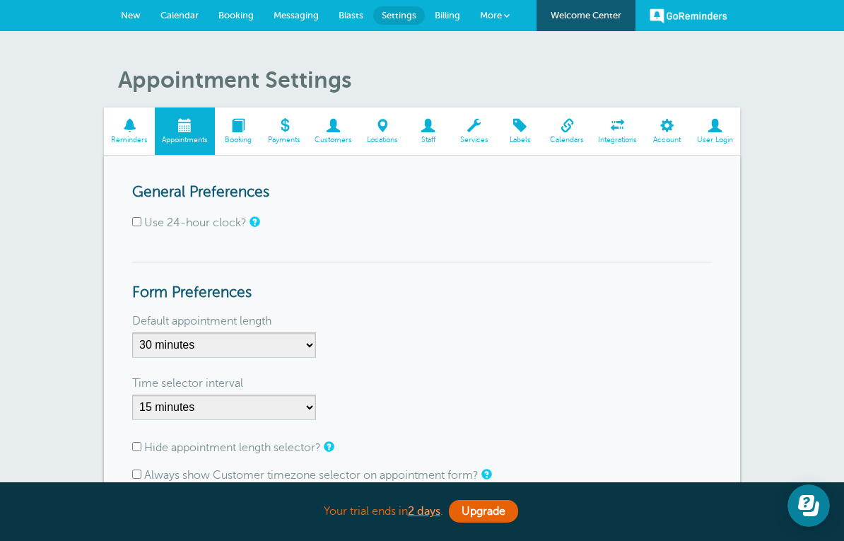
click at [243, 132] on span at bounding box center [238, 125] width 46 height 13
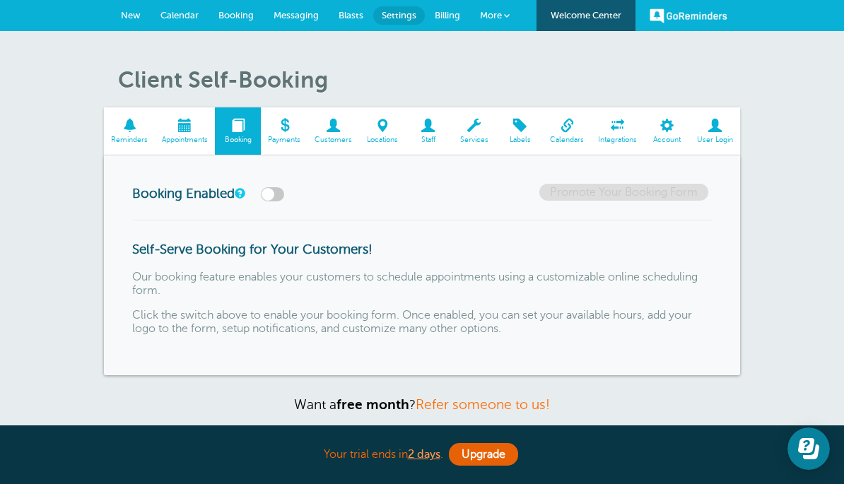
click at [284, 132] on span at bounding box center [284, 125] width 47 height 13
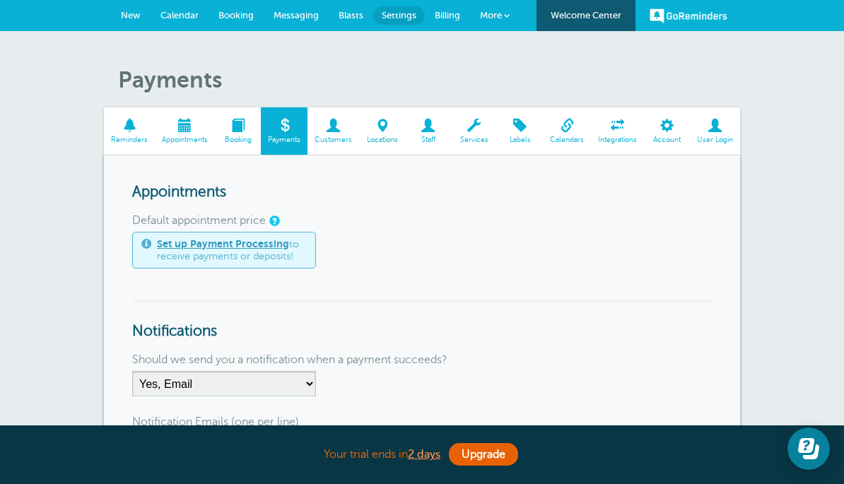
click at [330, 123] on span at bounding box center [334, 125] width 52 height 13
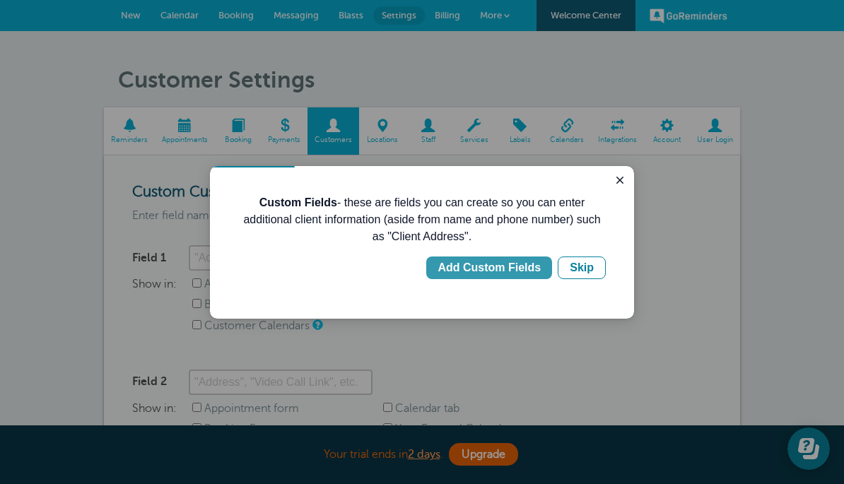
click at [511, 261] on div "Add Custom Fields" at bounding box center [489, 268] width 103 height 17
type input "Client Address"
checkbox input "true"
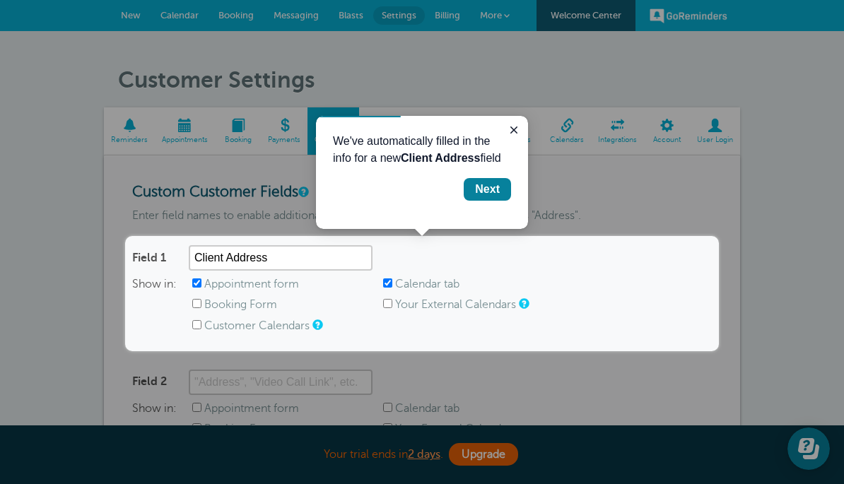
click at [187, 303] on span "Show in:" at bounding box center [162, 295] width 60 height 35
click at [202, 307] on input "Booking Form" at bounding box center [196, 303] width 9 height 9
checkbox input "true"
click at [197, 327] on input "Customer Calendars" at bounding box center [196, 324] width 9 height 9
checkbox input "true"
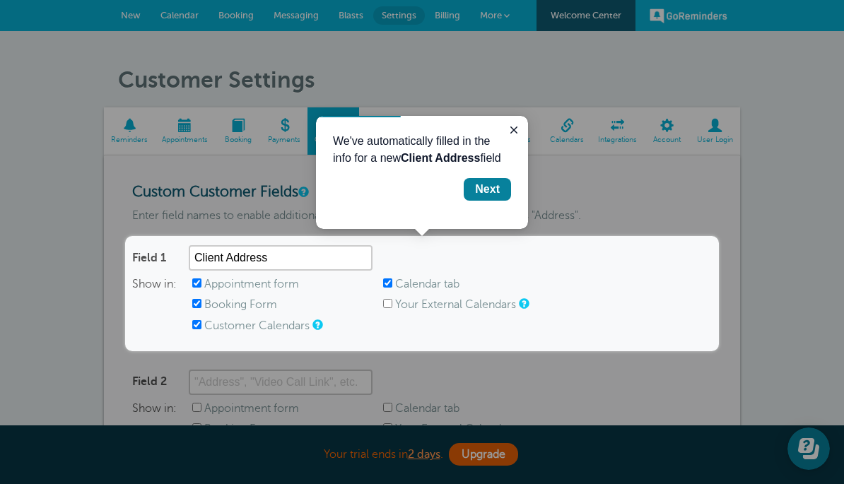
click at [392, 299] on input "Your External Calendars" at bounding box center [387, 303] width 9 height 9
checkbox input "true"
click at [501, 191] on button "Next" at bounding box center [487, 189] width 47 height 23
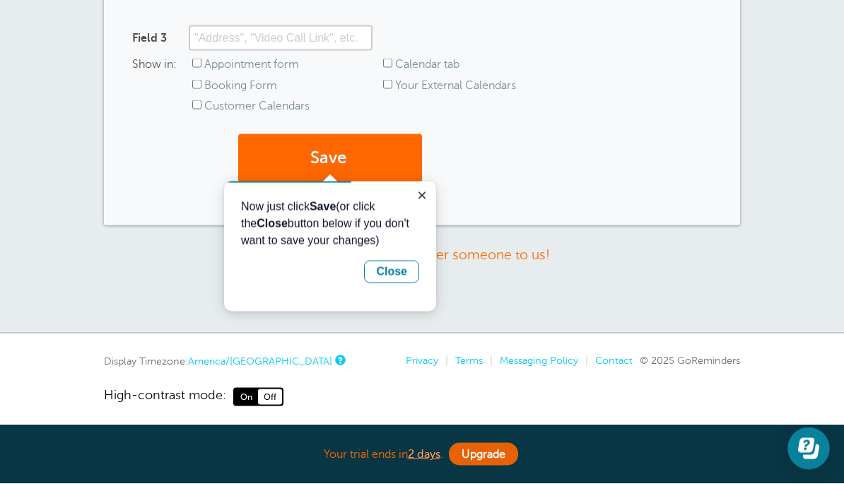
scroll to position [472, 0]
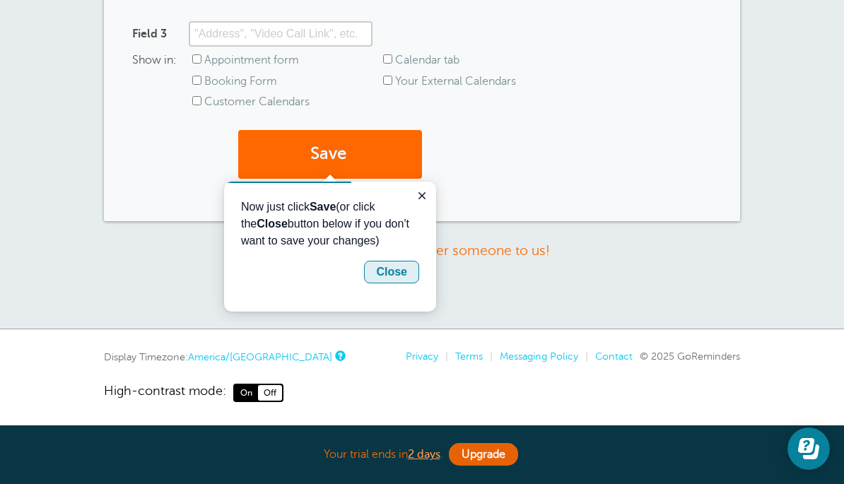
click at [404, 279] on div "Close" at bounding box center [391, 272] width 31 height 17
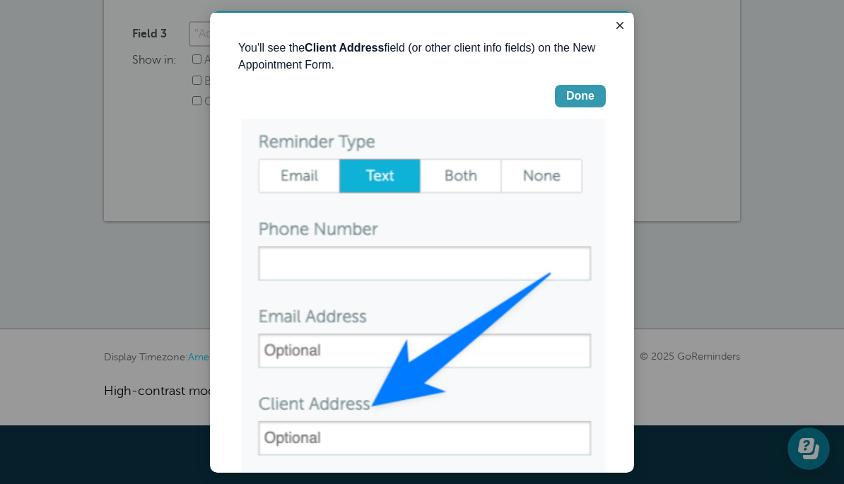
click at [592, 86] on button "Done" at bounding box center [580, 96] width 51 height 23
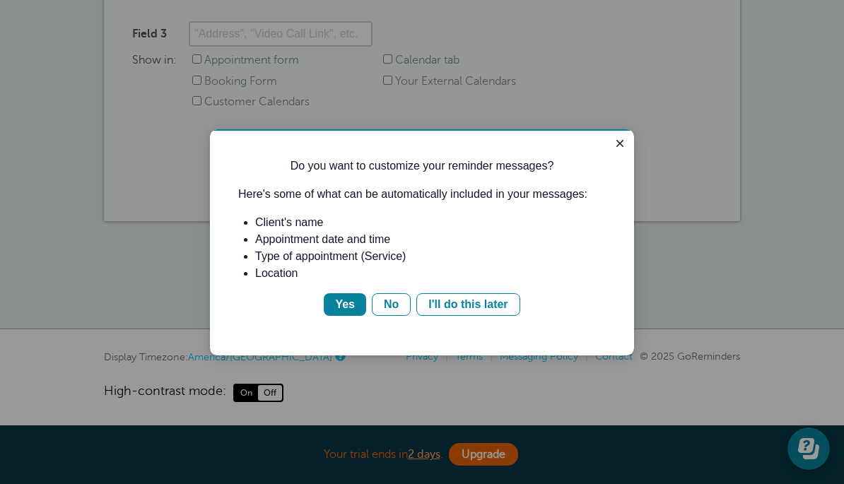
scroll to position [0, 0]
click at [342, 308] on div "Yes" at bounding box center [345, 304] width 20 height 17
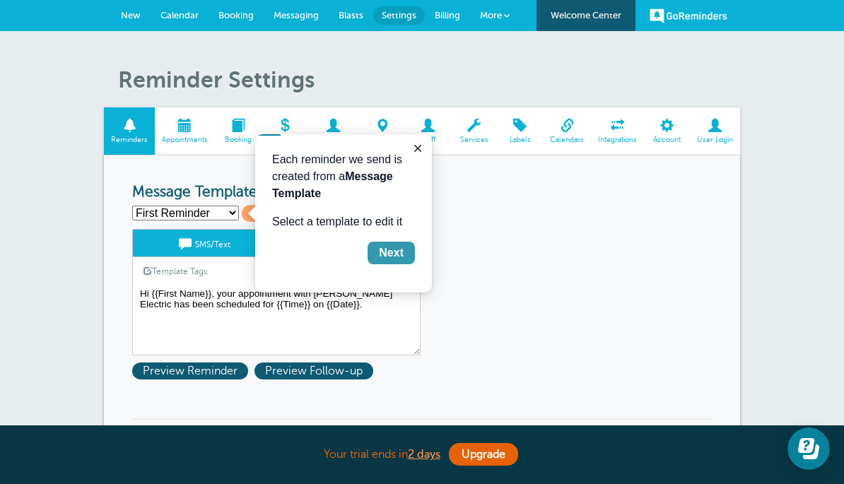
click at [395, 254] on div "Next" at bounding box center [391, 253] width 25 height 17
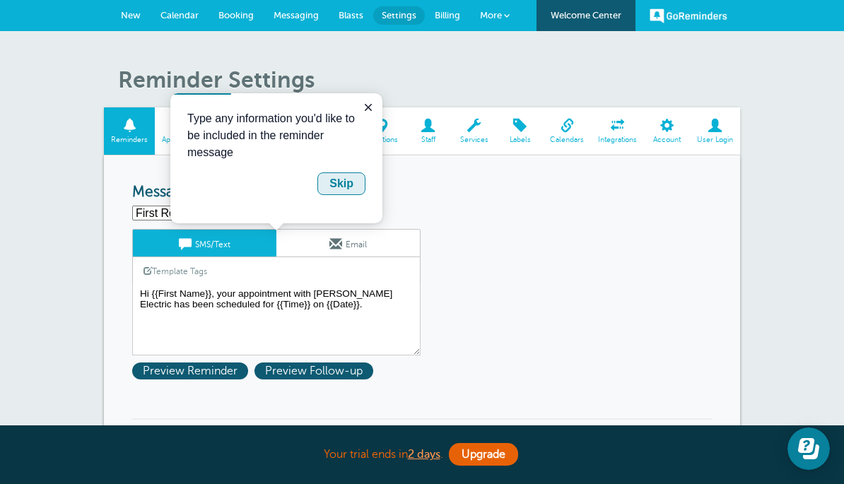
click at [340, 185] on div "Skip" at bounding box center [342, 183] width 24 height 17
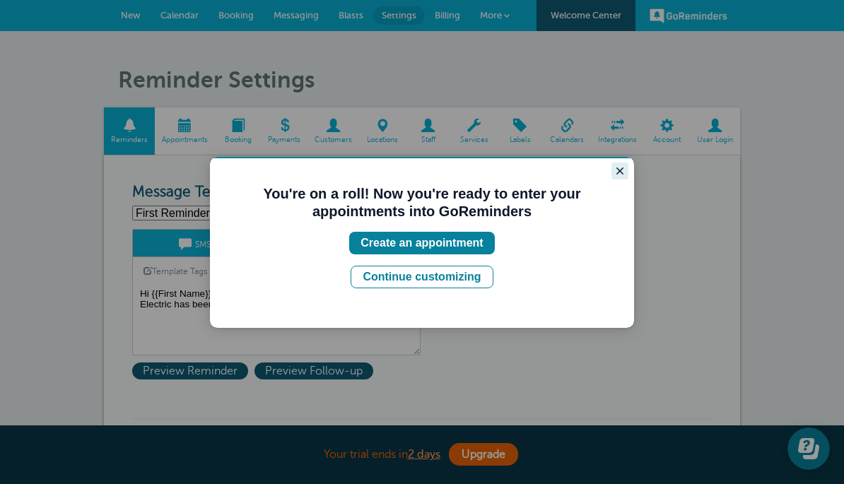
click at [621, 171] on icon "Close guide" at bounding box center [620, 171] width 7 height 7
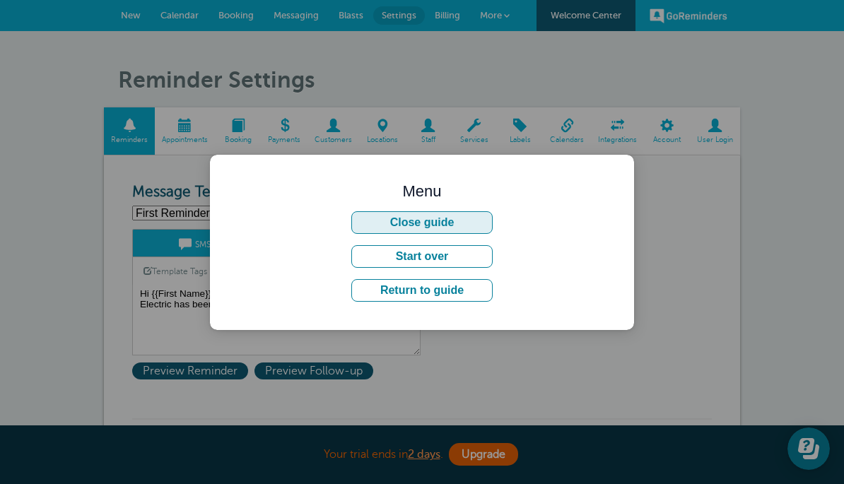
click at [459, 233] on button "Close guide" at bounding box center [421, 222] width 141 height 23
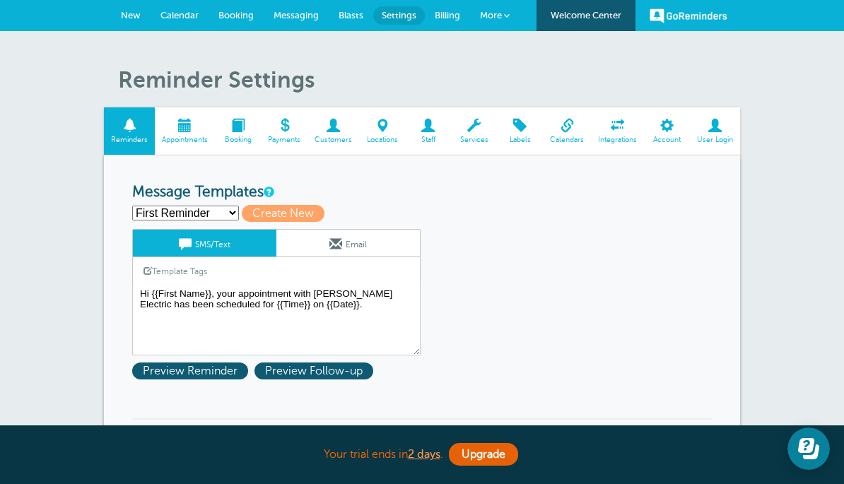
click at [131, 12] on span "New" at bounding box center [131, 15] width 20 height 11
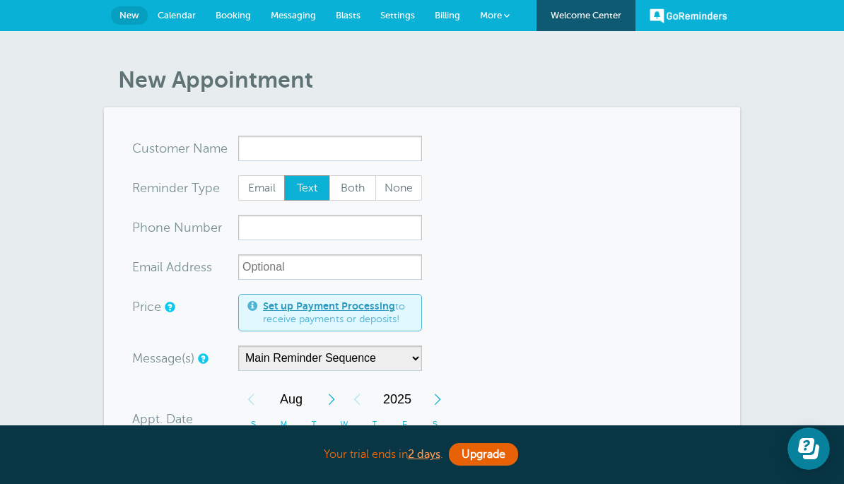
click at [401, 9] on link "Settings" at bounding box center [398, 15] width 54 height 31
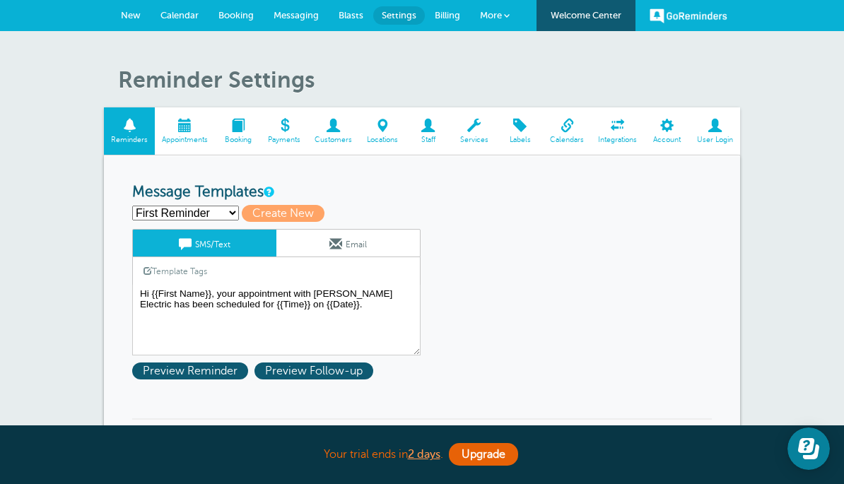
click at [328, 129] on span at bounding box center [334, 125] width 52 height 13
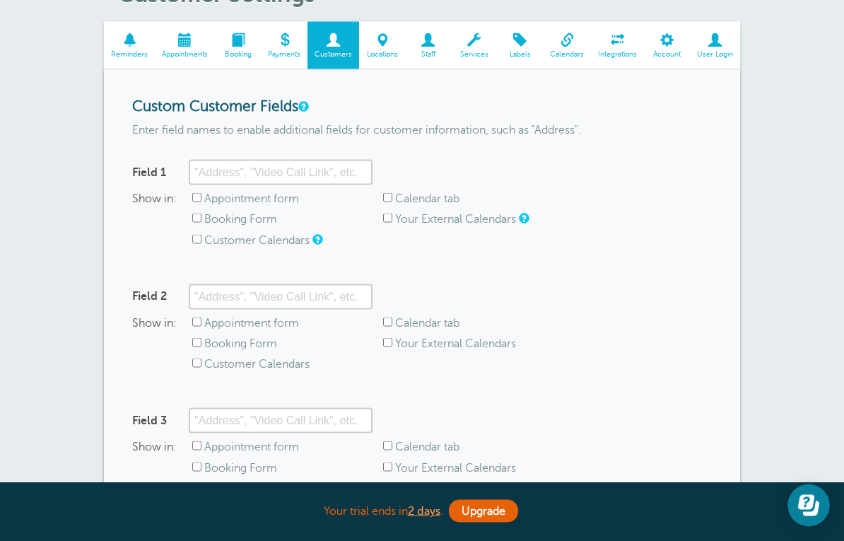
scroll to position [86, 0]
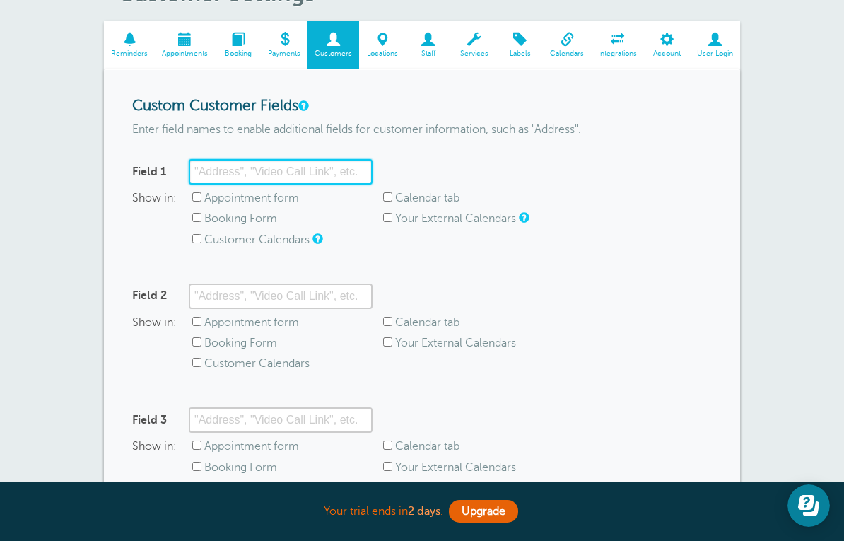
click at [332, 168] on input "Field 1" at bounding box center [281, 171] width 184 height 25
click at [354, 223] on div "Show in: Appointment form Calendar tab Booking Form Your External Calendars Cus…" at bounding box center [422, 223] width 580 height 62
click at [202, 197] on input "Appointment form" at bounding box center [196, 196] width 9 height 9
checkbox input "true"
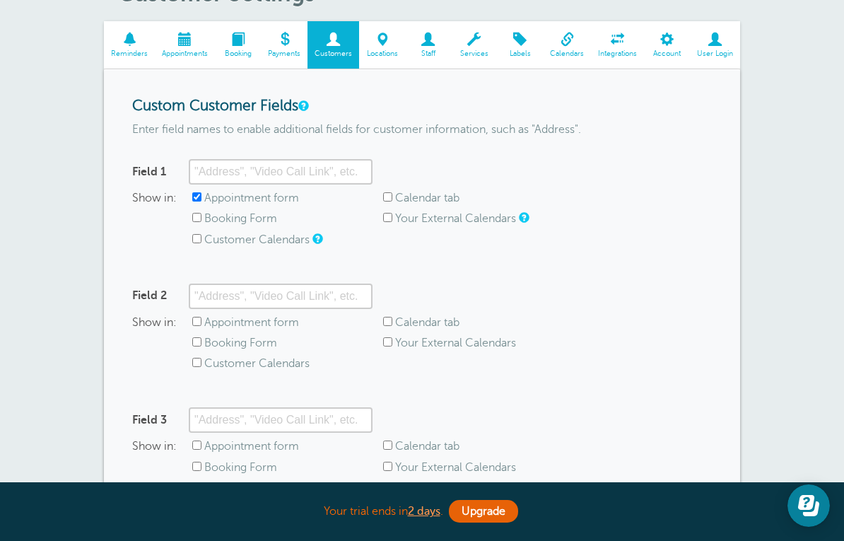
click at [197, 240] on input "Customer Calendars" at bounding box center [196, 238] width 9 height 9
checkbox input "true"
click at [209, 218] on label "Booking Form" at bounding box center [240, 218] width 73 height 13
click at [202, 218] on input "Booking Form" at bounding box center [196, 217] width 9 height 9
checkbox input "true"
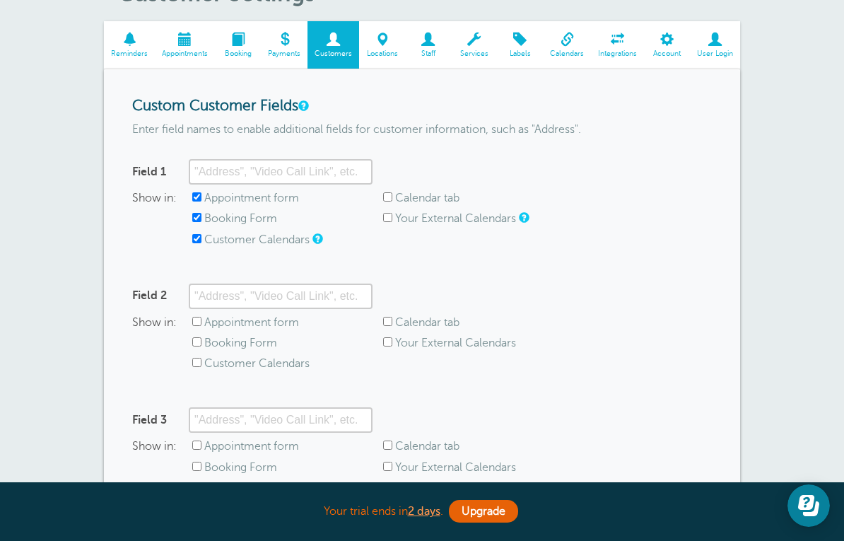
click at [392, 196] on input "Calendar tab" at bounding box center [387, 196] width 9 height 9
checkbox input "true"
click at [391, 220] on input "Your External Calendars" at bounding box center [387, 217] width 9 height 9
checkbox input "true"
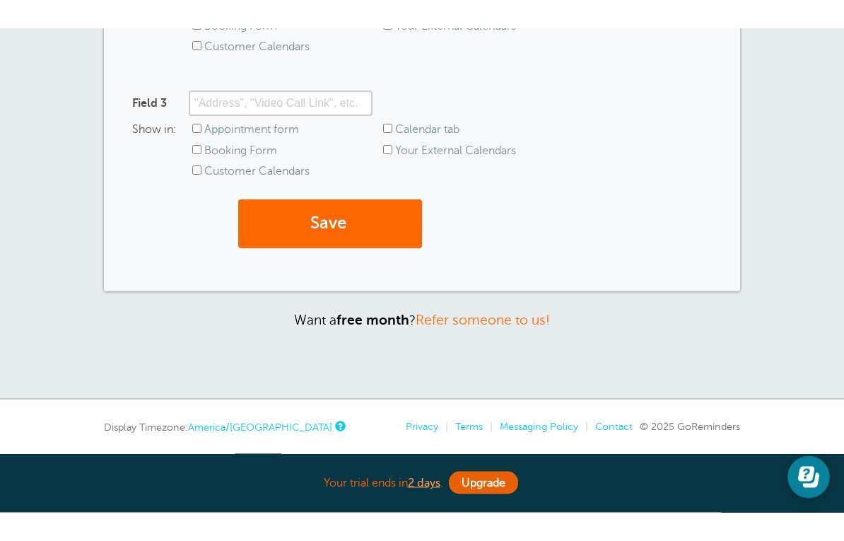
scroll to position [375, 0]
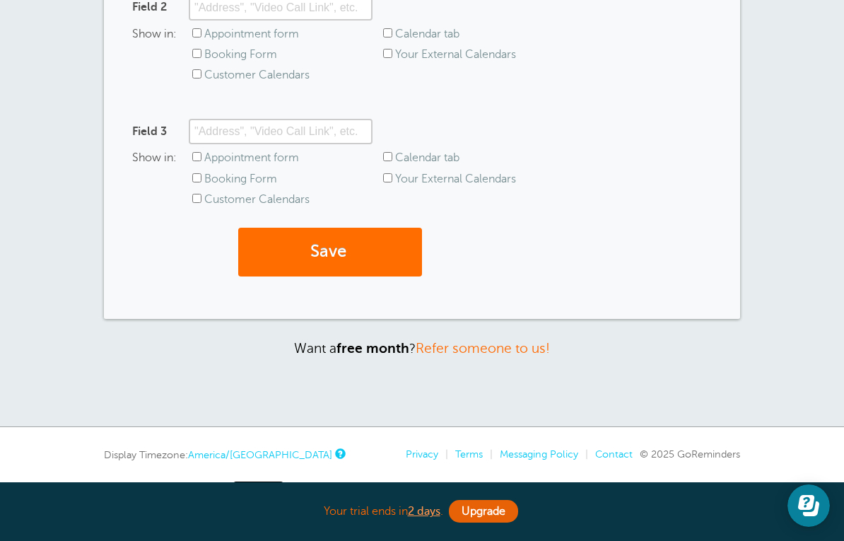
click at [380, 248] on button "Save" at bounding box center [330, 252] width 184 height 49
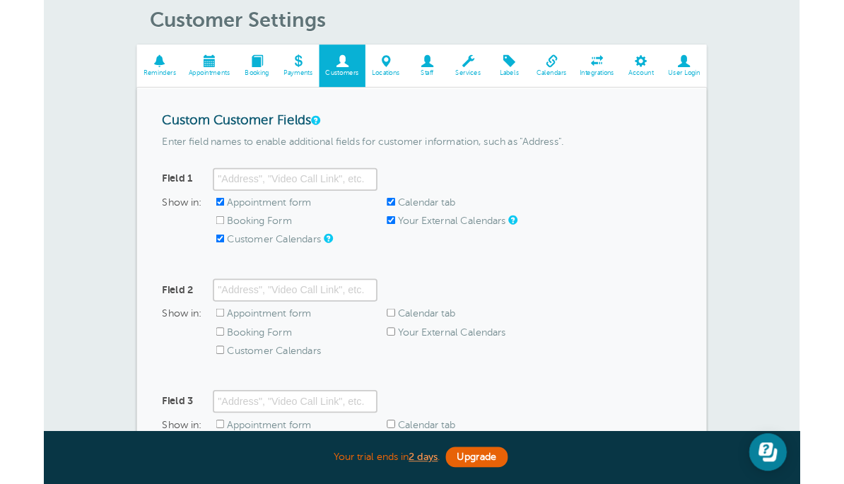
scroll to position [224, 0]
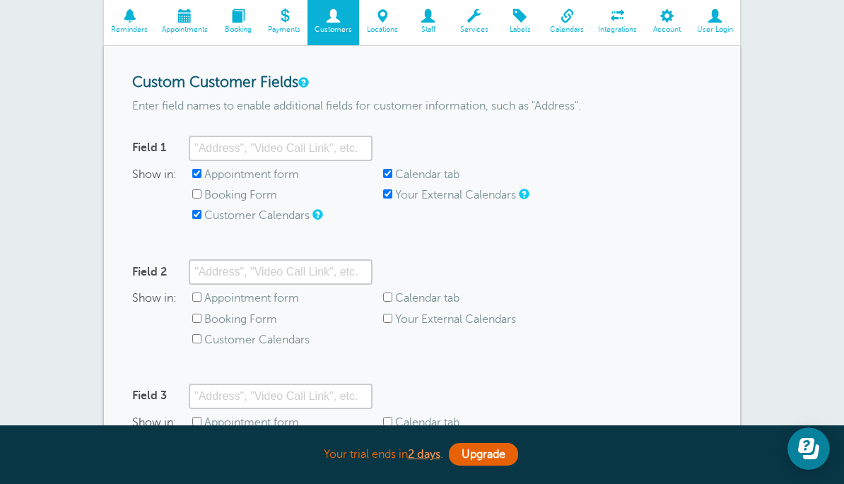
click at [208, 194] on label "Booking Form" at bounding box center [240, 195] width 73 height 13
click at [202, 194] on input "Booking Form" at bounding box center [196, 194] width 9 height 9
checkbox input "true"
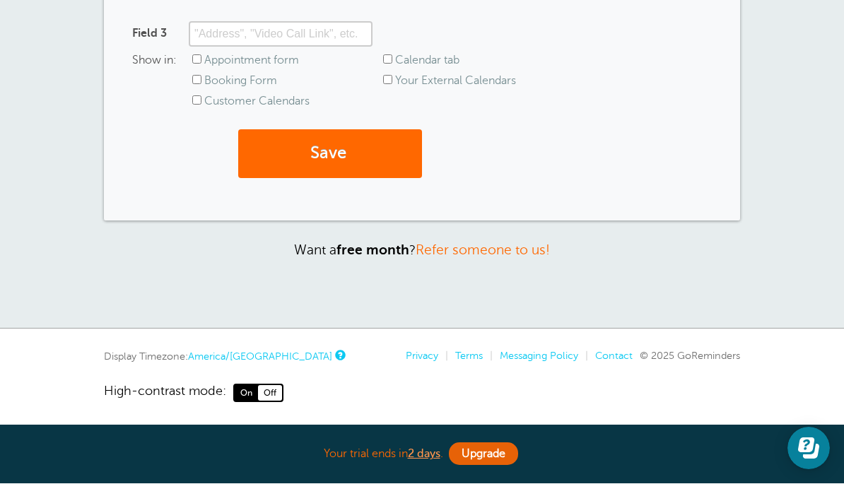
scroll to position [542, 0]
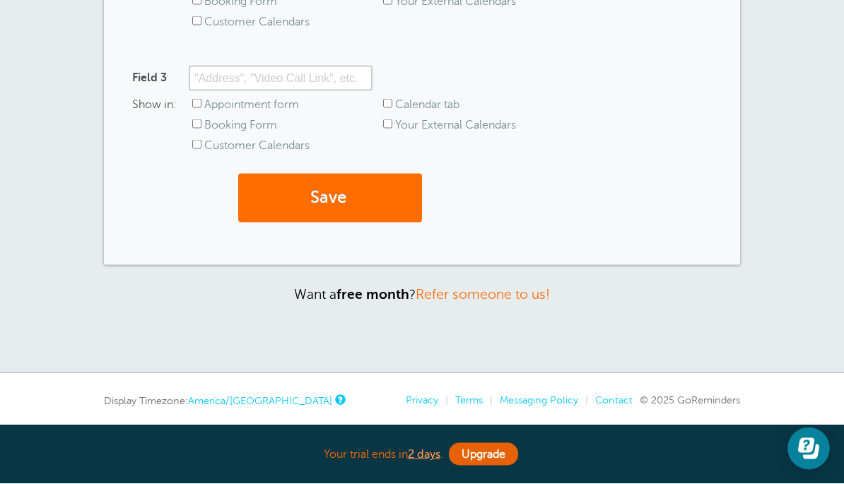
click at [394, 190] on button "Save" at bounding box center [330, 198] width 184 height 49
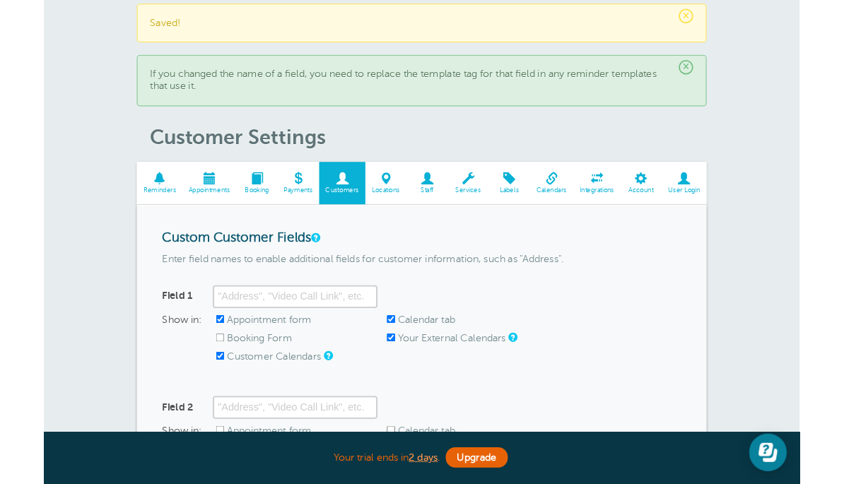
scroll to position [97, 0]
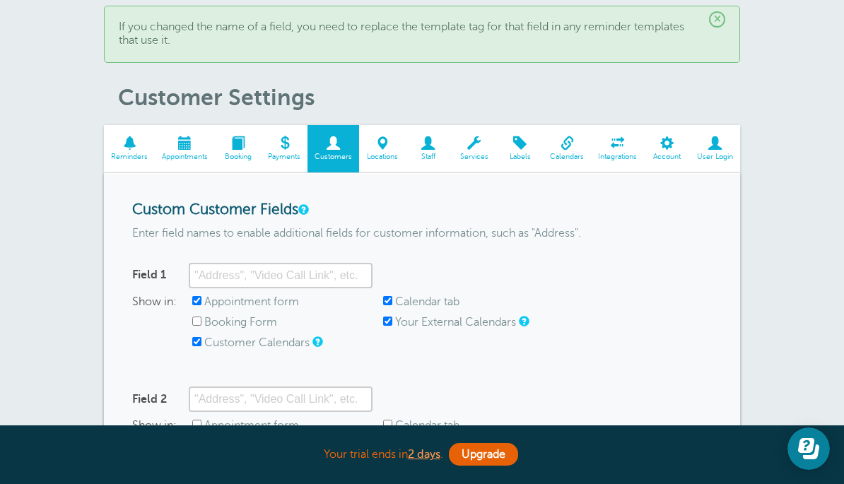
click at [319, 341] on link at bounding box center [317, 341] width 8 height 9
click at [462, 366] on form "Custom Customer Fields Enter field names to enable additional fields for custom…" at bounding box center [422, 443] width 580 height 482
click at [477, 153] on span "Services" at bounding box center [474, 157] width 32 height 8
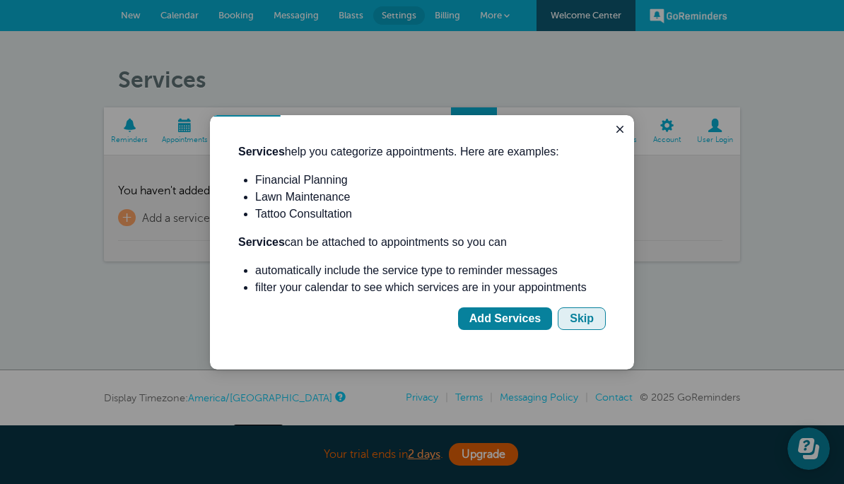
click at [594, 321] on button "Skip" at bounding box center [582, 319] width 48 height 23
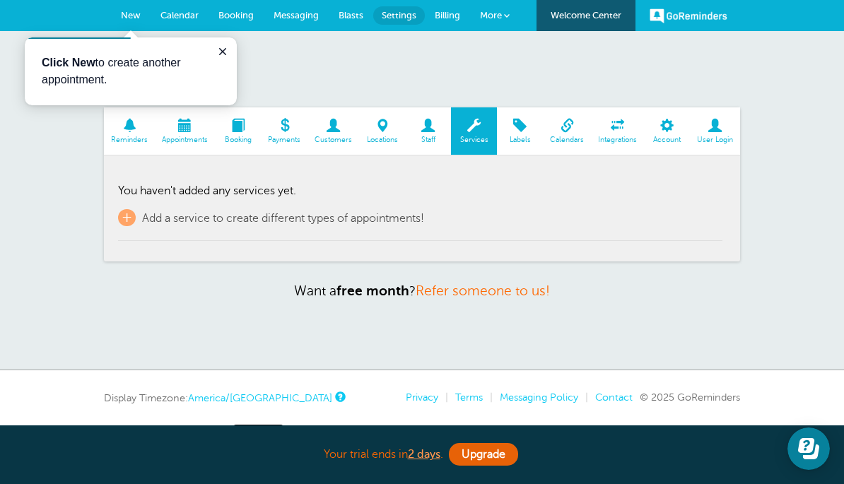
click at [528, 136] on span "Labels" at bounding box center [520, 140] width 32 height 8
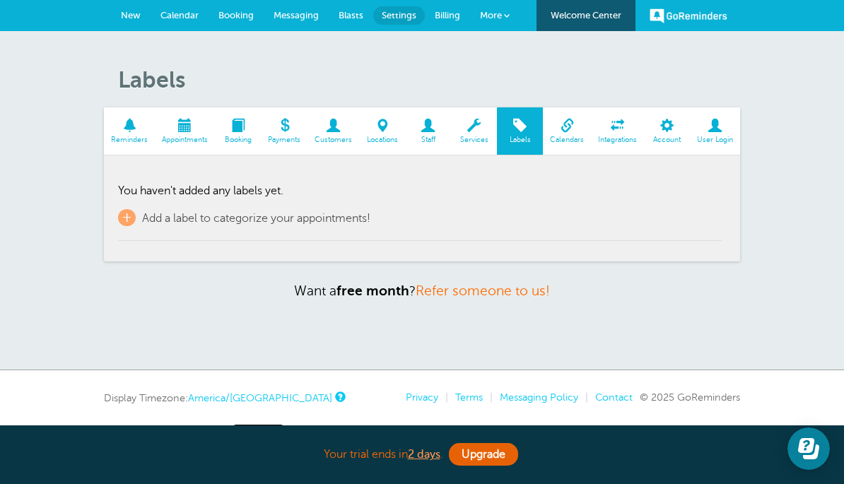
click at [573, 136] on span "Calendars" at bounding box center [567, 140] width 34 height 8
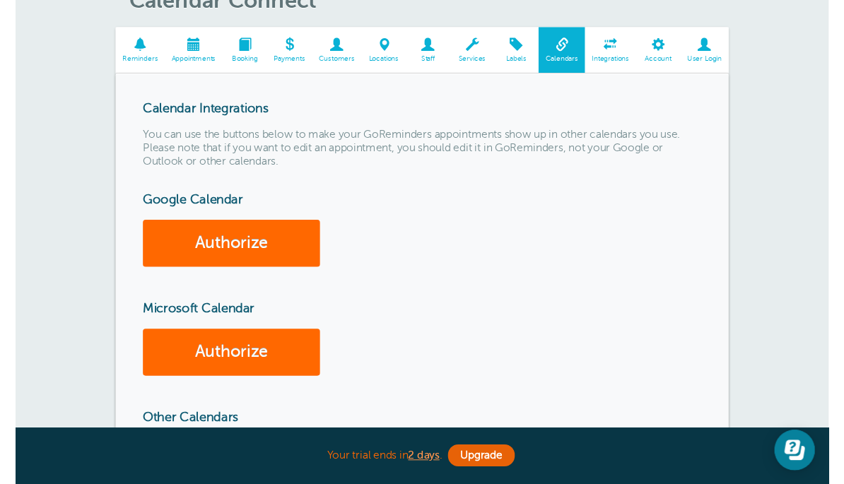
scroll to position [41, 0]
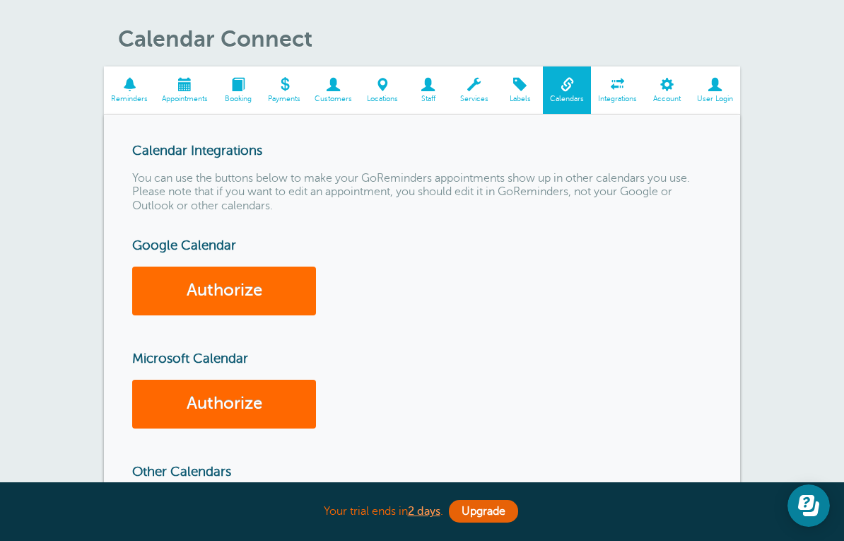
click at [287, 286] on link "Authorize" at bounding box center [224, 291] width 184 height 49
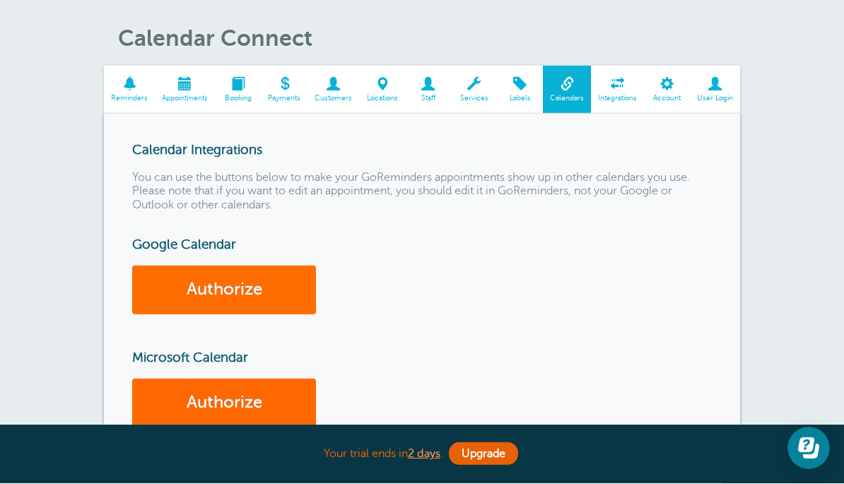
scroll to position [98, 0]
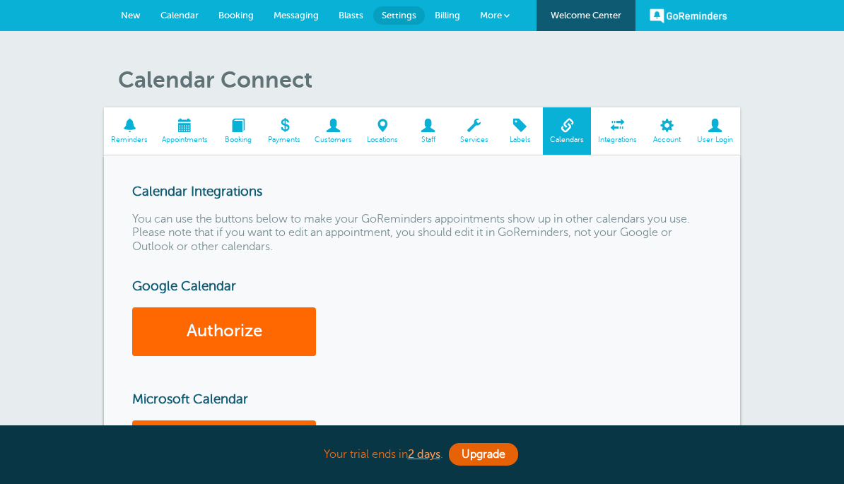
scroll to position [98, 0]
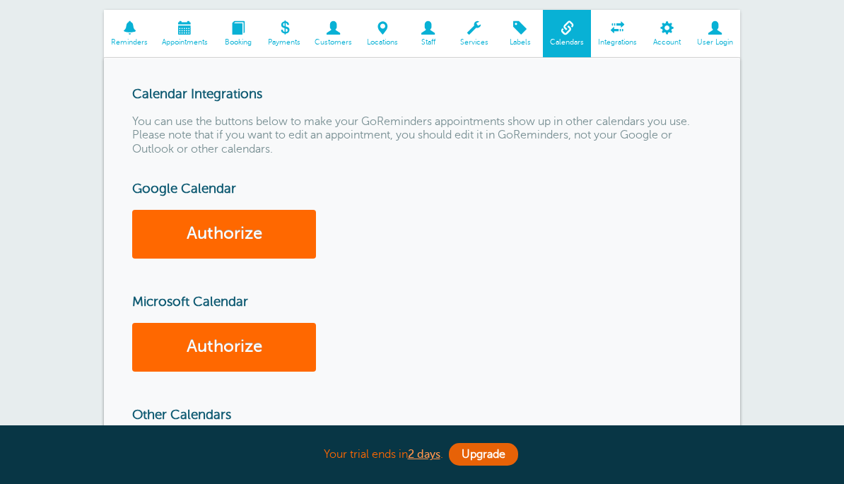
click at [624, 25] on span at bounding box center [617, 27] width 53 height 13
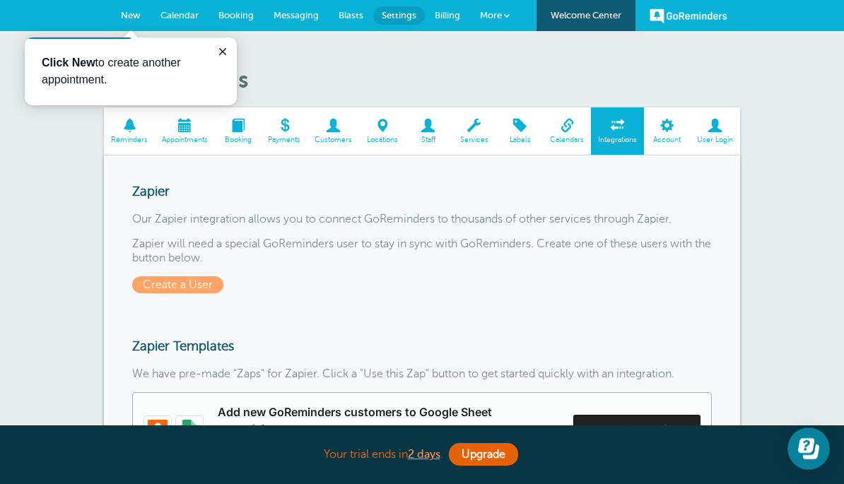
click at [132, 16] on span "New" at bounding box center [131, 15] width 20 height 11
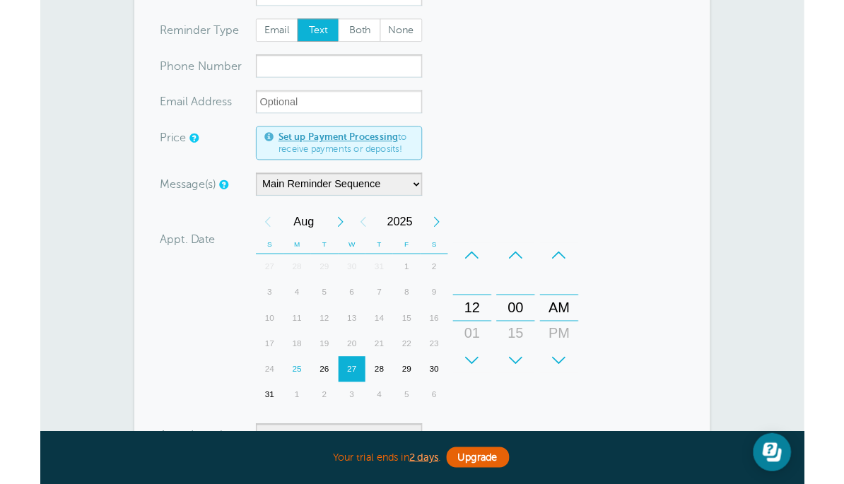
scroll to position [205, 0]
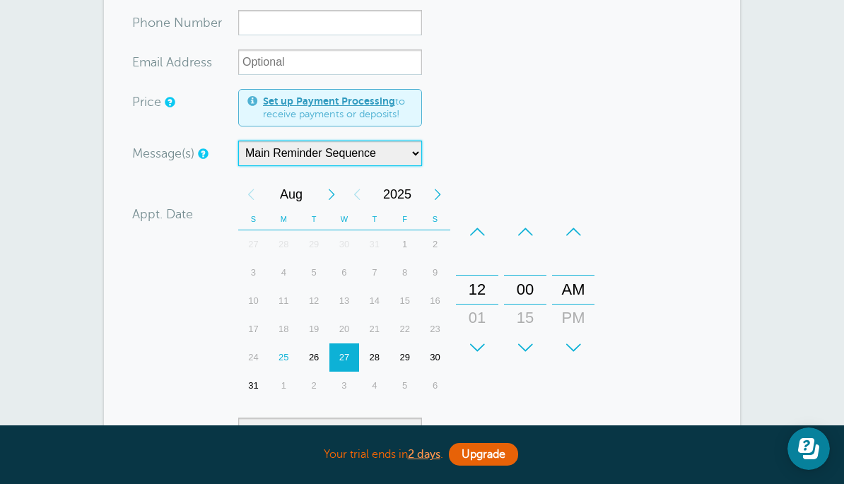
click at [414, 153] on select "Main Reminder Sequence" at bounding box center [330, 153] width 184 height 25
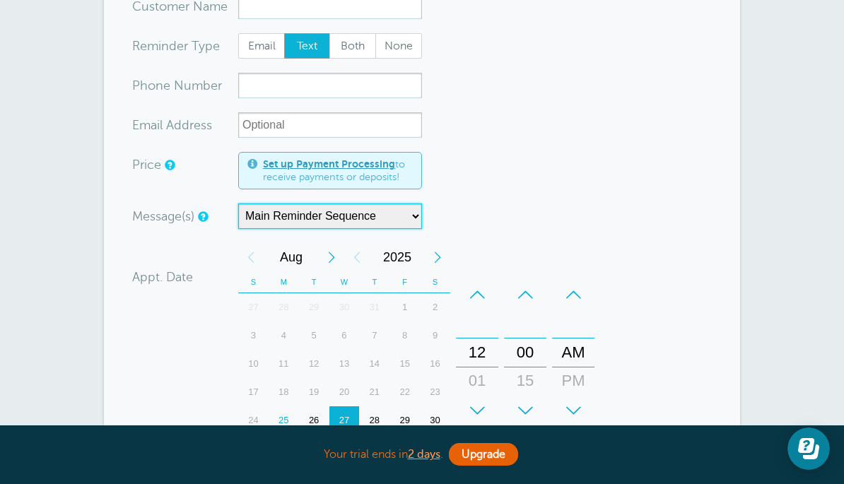
scroll to position [0, 0]
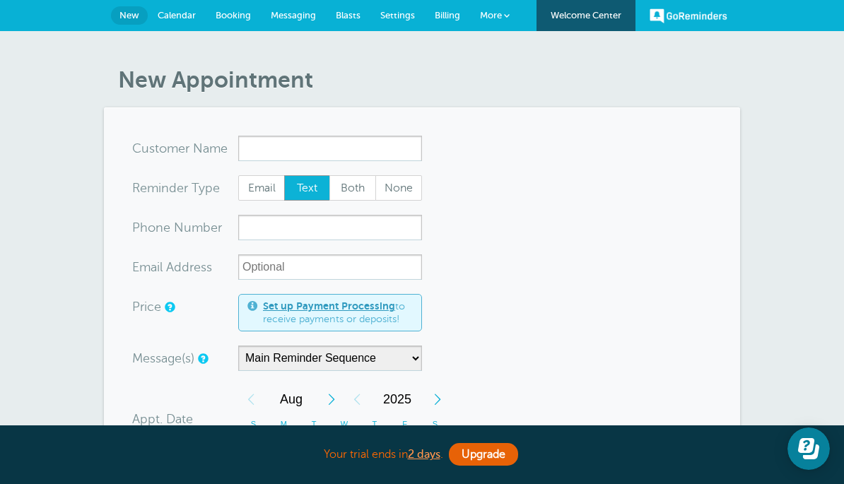
click at [293, 12] on span "Messaging" at bounding box center [293, 15] width 45 height 11
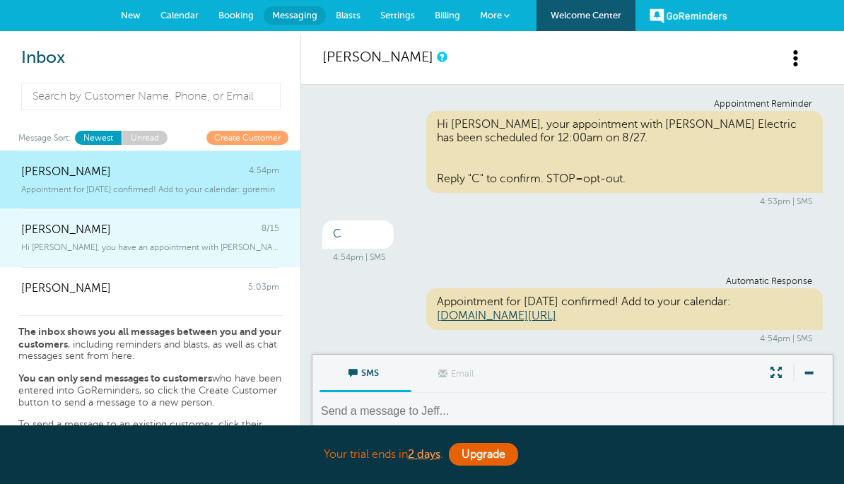
click at [211, 237] on div "Hi Ashley, you have an appointment with Bunger Electric today at 2:00pm." at bounding box center [150, 245] width 258 height 16
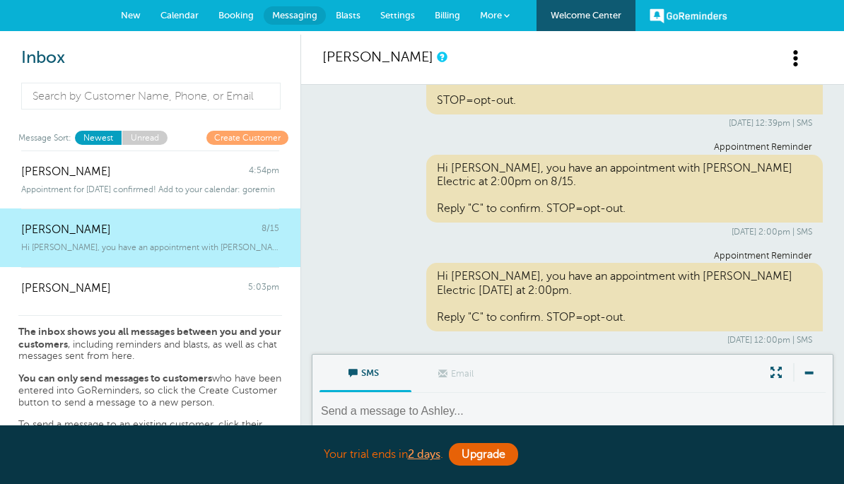
click at [352, 13] on span "Blasts" at bounding box center [348, 15] width 25 height 11
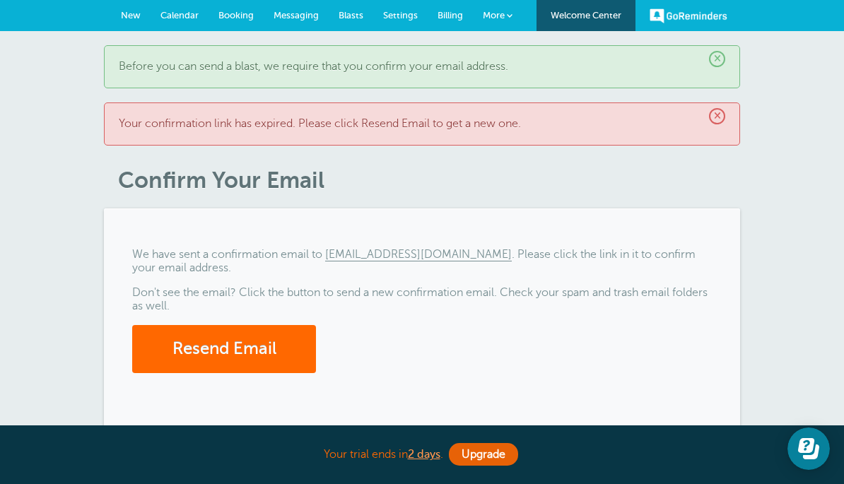
click at [465, 13] on link "Billing" at bounding box center [450, 15] width 45 height 31
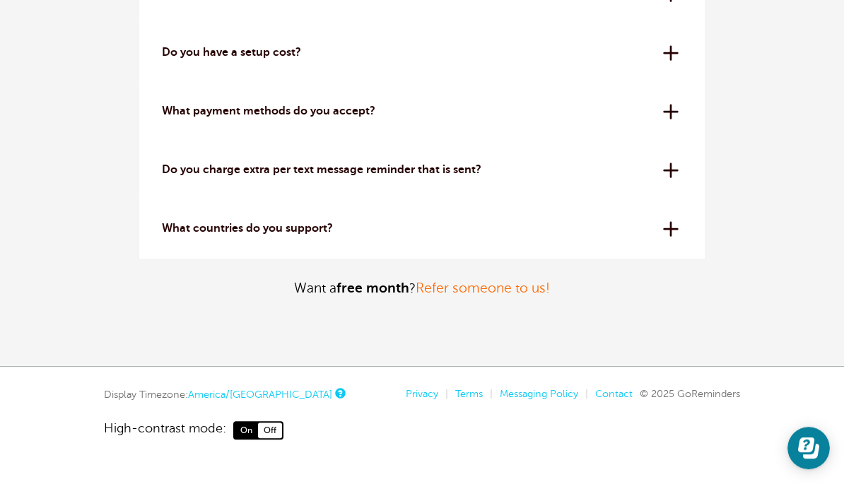
scroll to position [7976, 0]
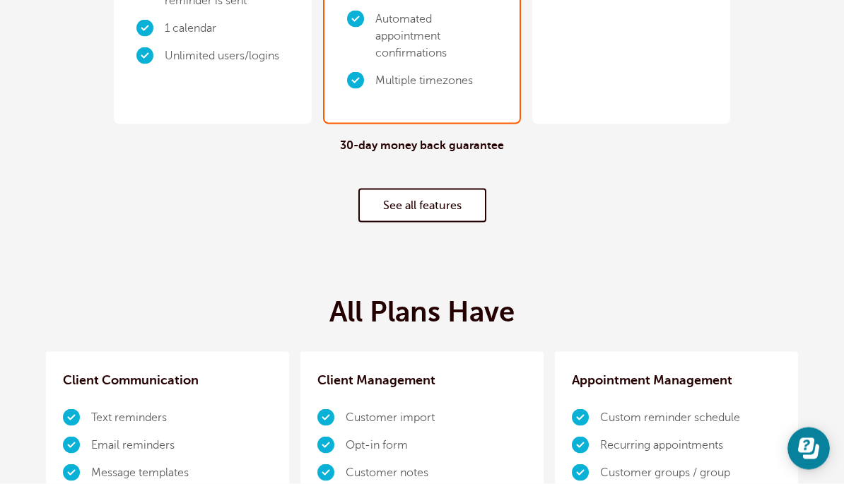
scroll to position [0, 0]
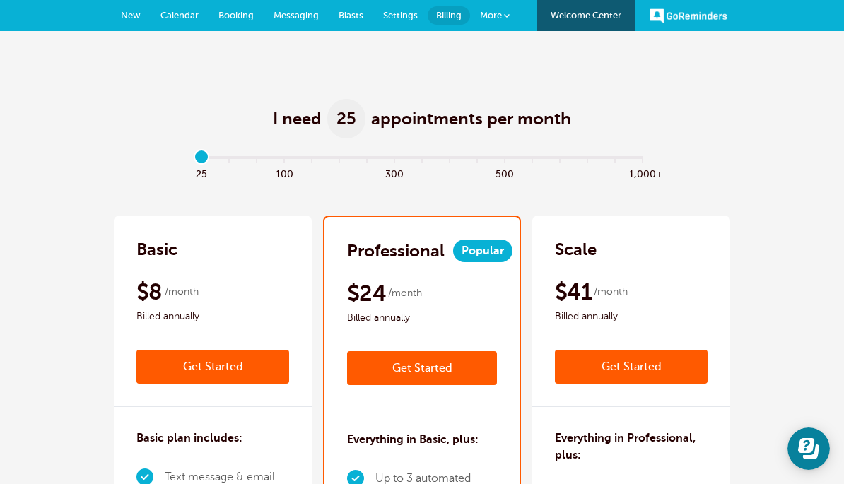
click at [762, 24] on div "GoReminders [GEOGRAPHIC_DATA] New Calendar Booking Messaging Blasts Settings Bi…" at bounding box center [422, 15] width 844 height 31
click at [682, 24] on link "GoReminders" at bounding box center [689, 15] width 78 height 31
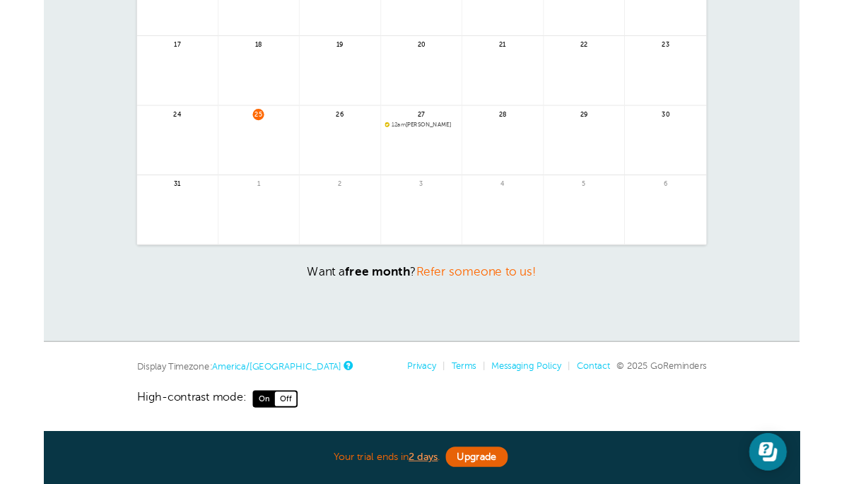
scroll to position [387, 0]
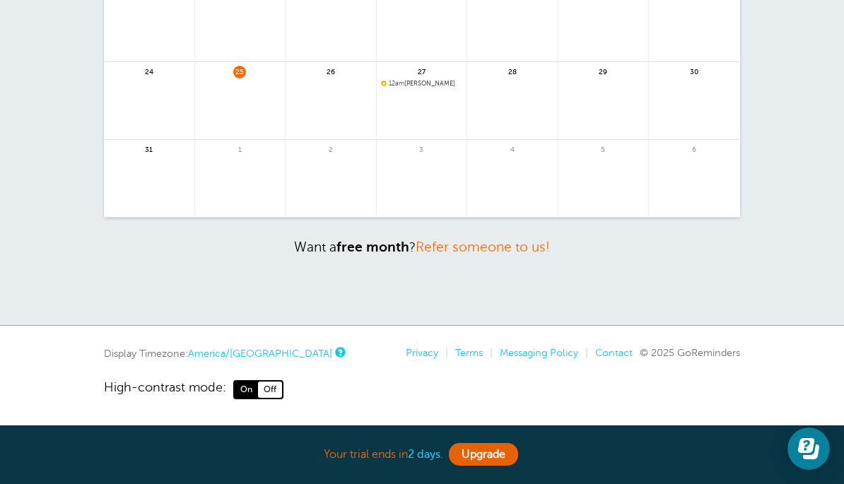
click at [414, 460] on b "2 days" at bounding box center [424, 454] width 33 height 13
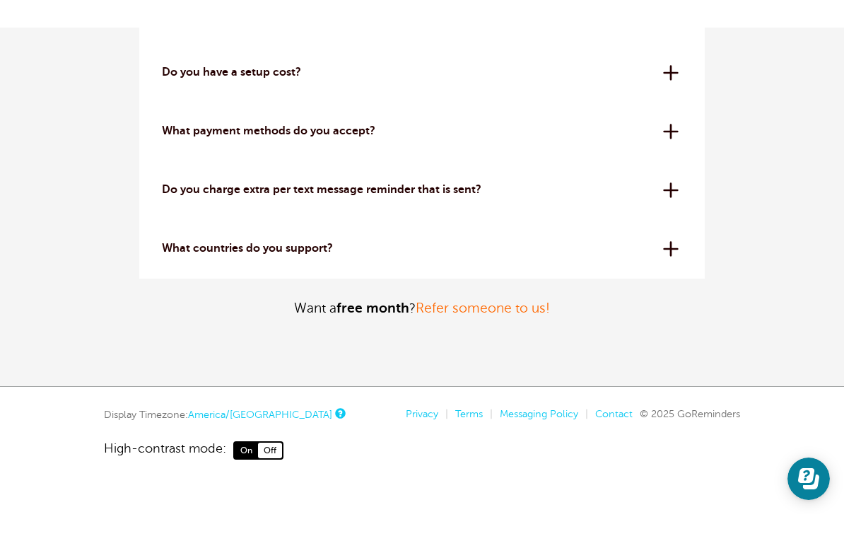
scroll to position [7875, 0]
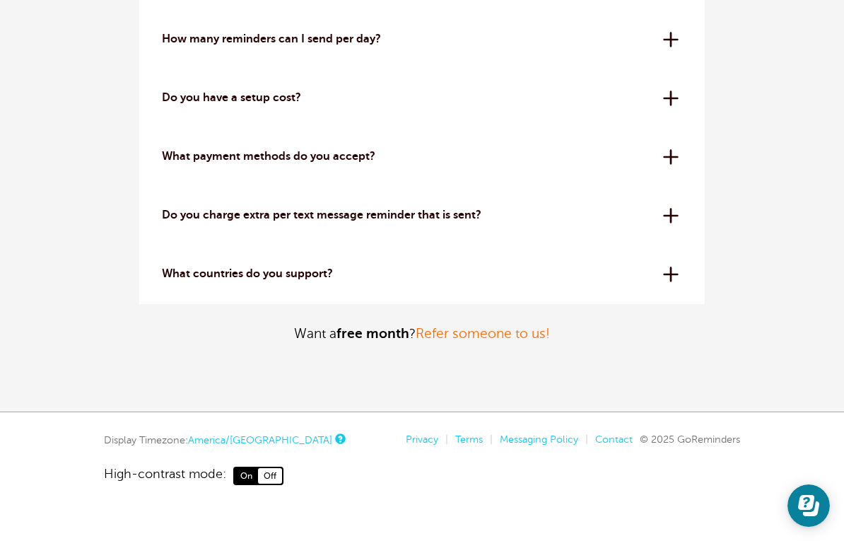
click at [673, 233] on div "Do you charge extra per text message reminder that is sent? Nope! Our pricing i…" at bounding box center [422, 215] width 566 height 59
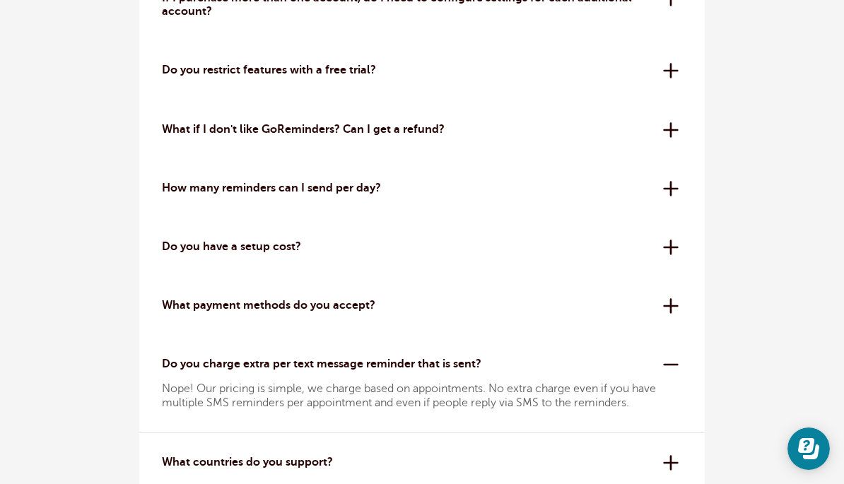
scroll to position [7725, 0]
click at [668, 269] on div "Do you have a setup cost? Absolutely not. All plans are month to month or year …" at bounding box center [422, 248] width 566 height 59
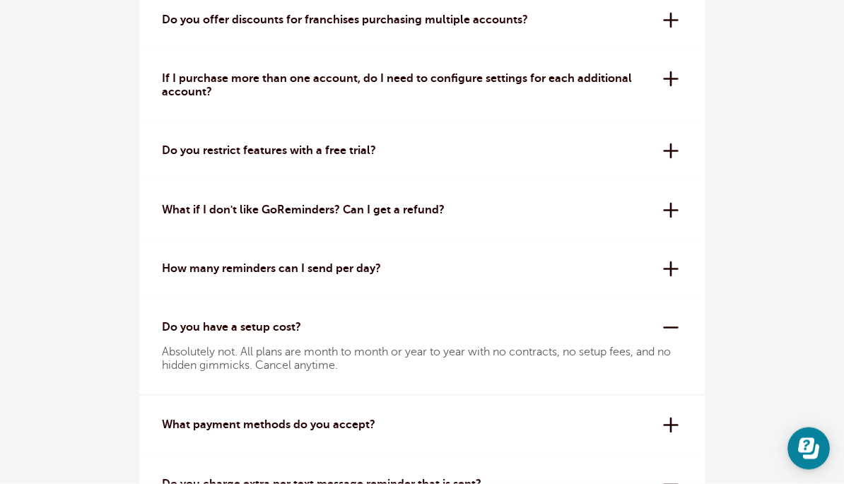
scroll to position [7642, 0]
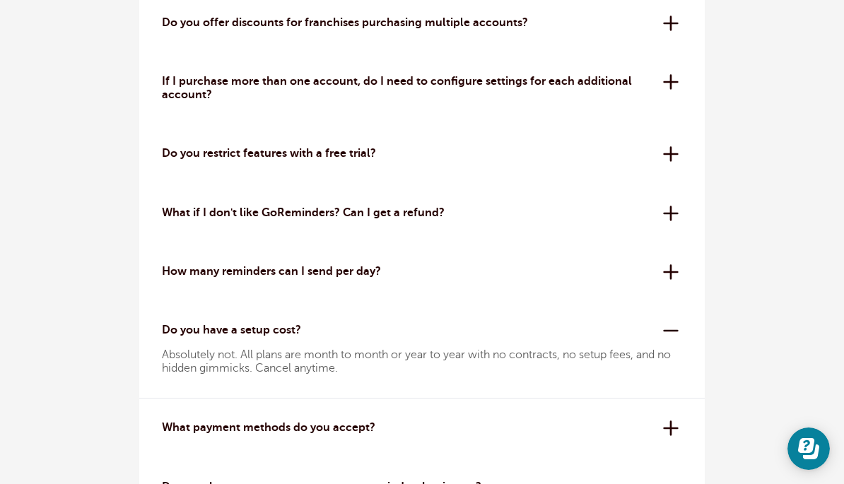
click at [681, 289] on div "How many reminders can I send per day? All plans have a 24-hour reminder sendin…" at bounding box center [422, 272] width 566 height 59
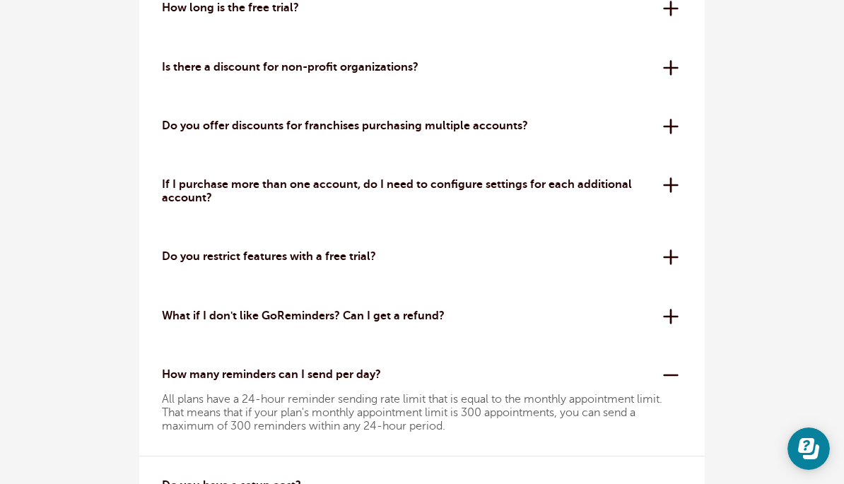
scroll to position [7537, 0]
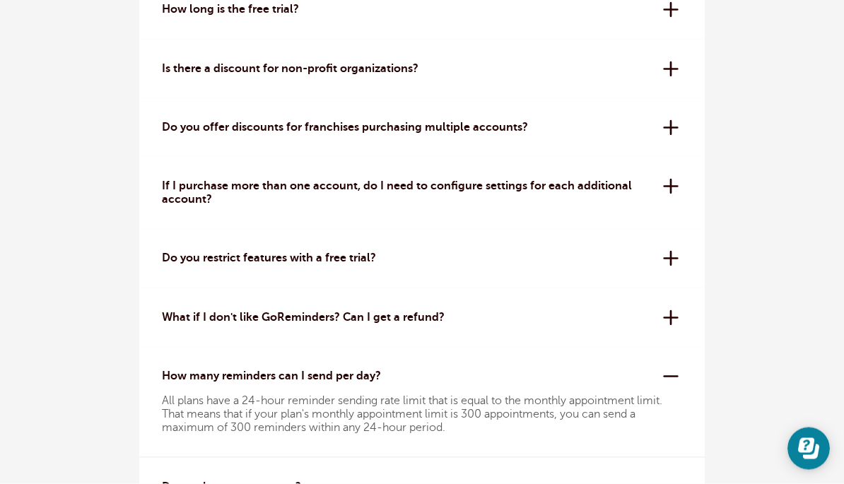
click at [681, 332] on div "What if I don't like GoReminders? Can I get a refund? We offer a 30-day money-b…" at bounding box center [422, 318] width 566 height 59
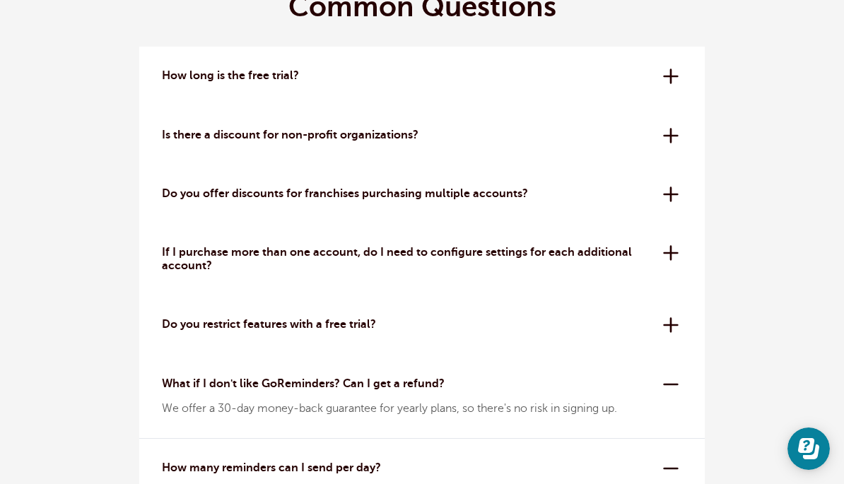
scroll to position [7470, 0]
